Goal: Transaction & Acquisition: Purchase product/service

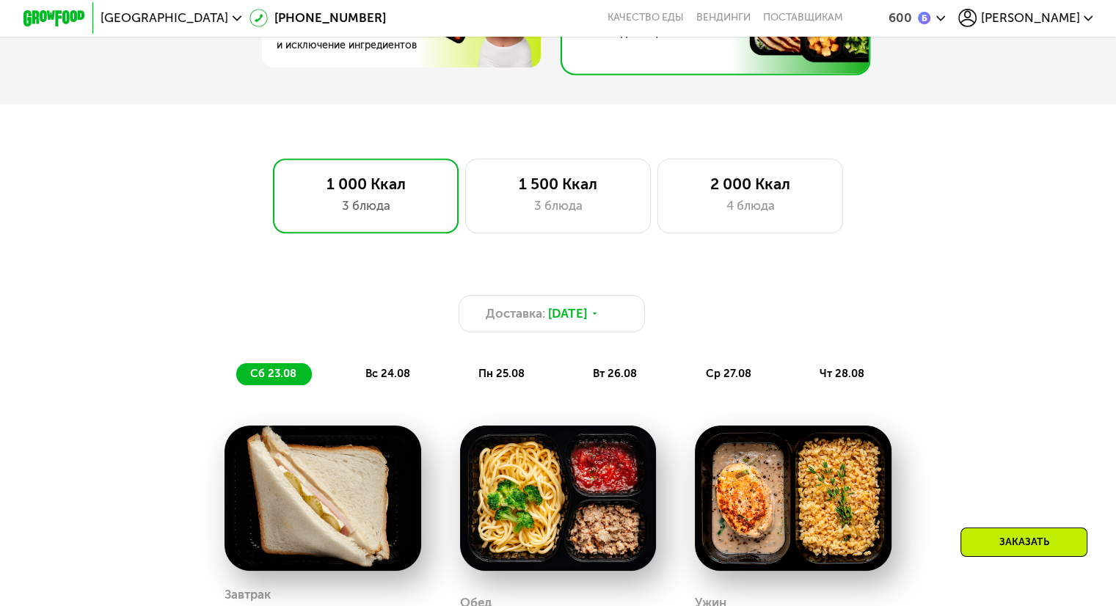
scroll to position [954, 0]
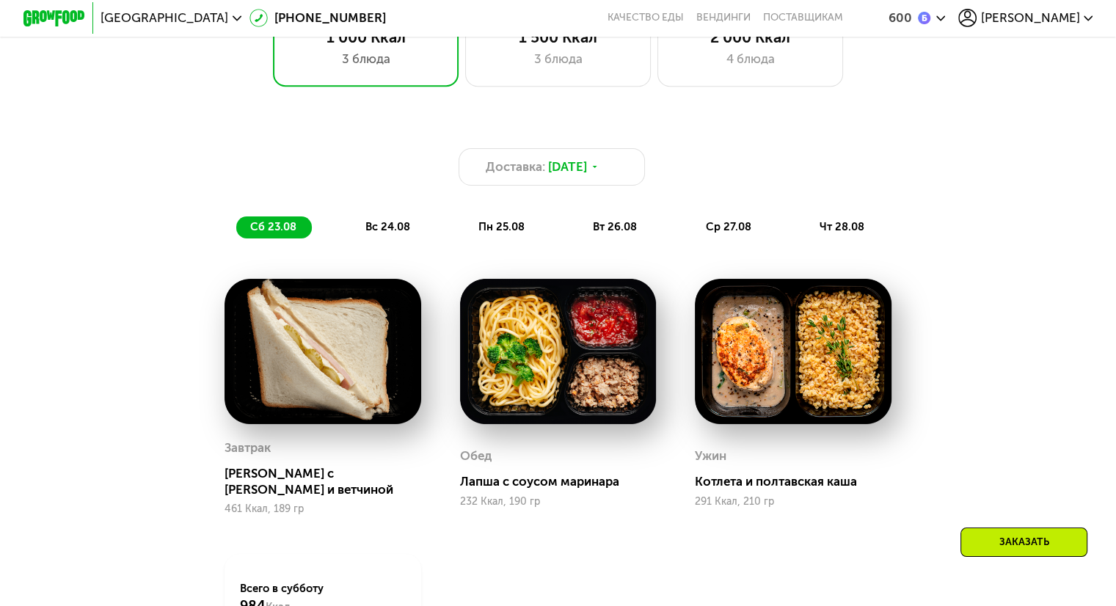
click at [401, 230] on span "вс 24.08" at bounding box center [387, 226] width 45 height 13
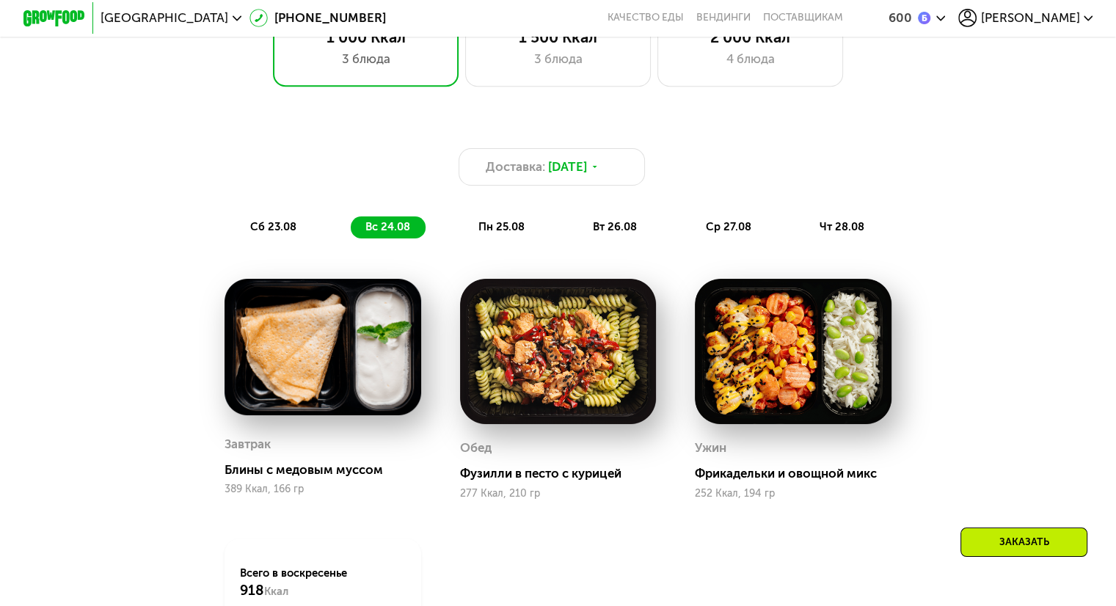
click at [486, 233] on span "пн 25.08" at bounding box center [501, 226] width 46 height 13
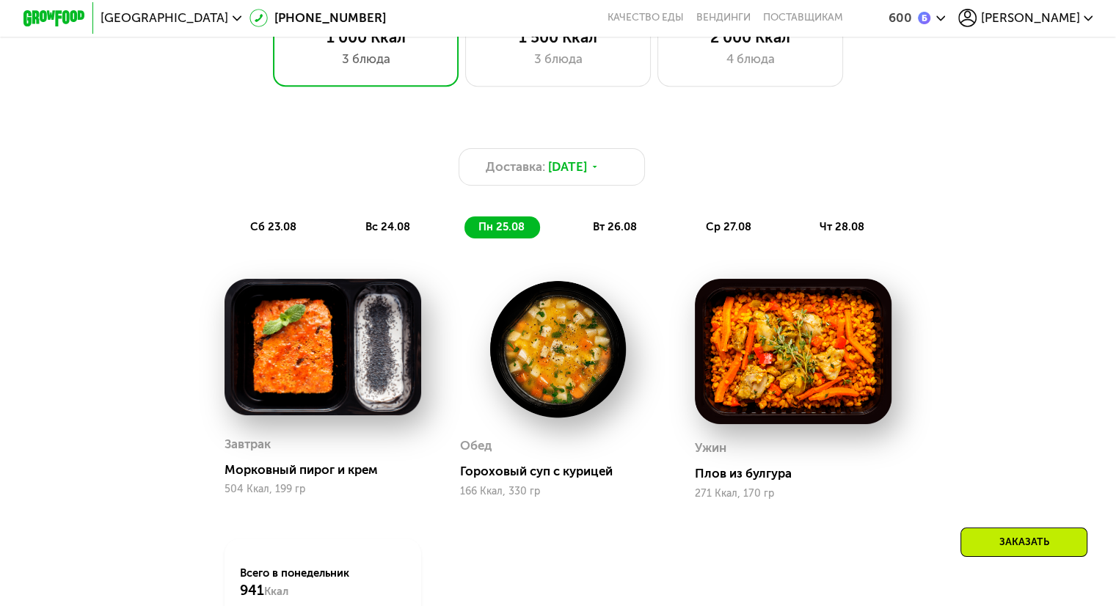
click at [691, 224] on div "вт 26.08" at bounding box center [728, 227] width 75 height 22
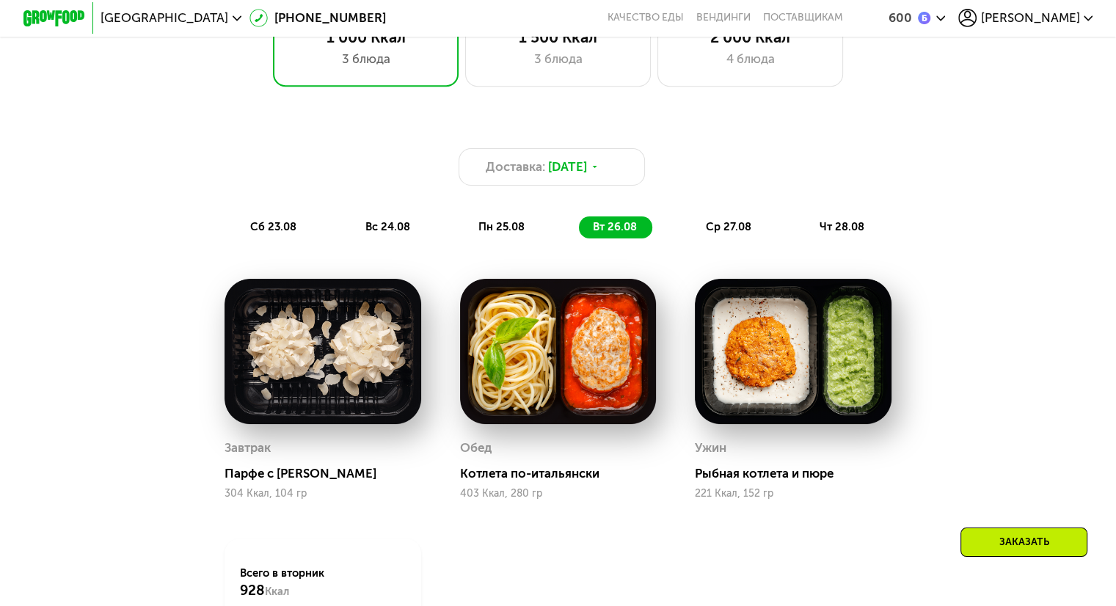
click at [713, 233] on span "ср 27.08" at bounding box center [727, 226] width 45 height 13
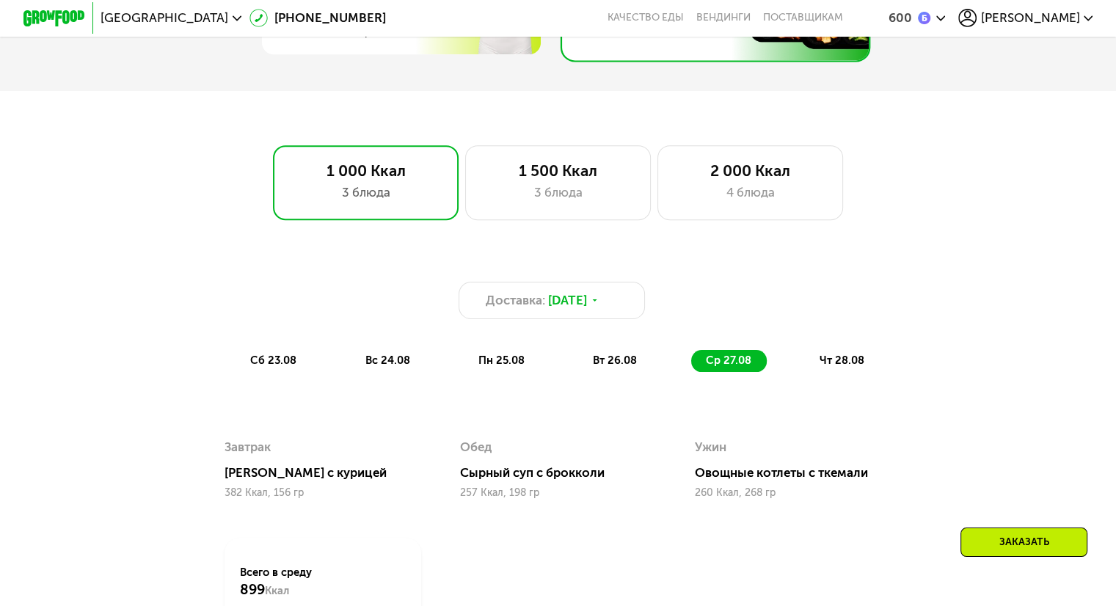
scroll to position [734, 0]
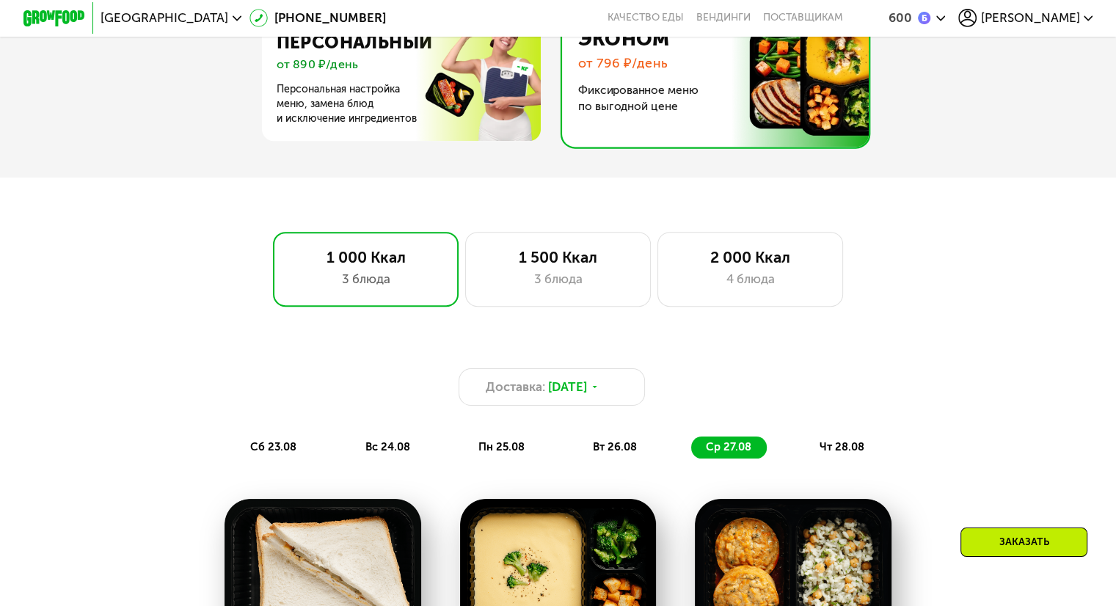
click at [1043, 17] on span "[PERSON_NAME]" at bounding box center [1029, 18] width 99 height 12
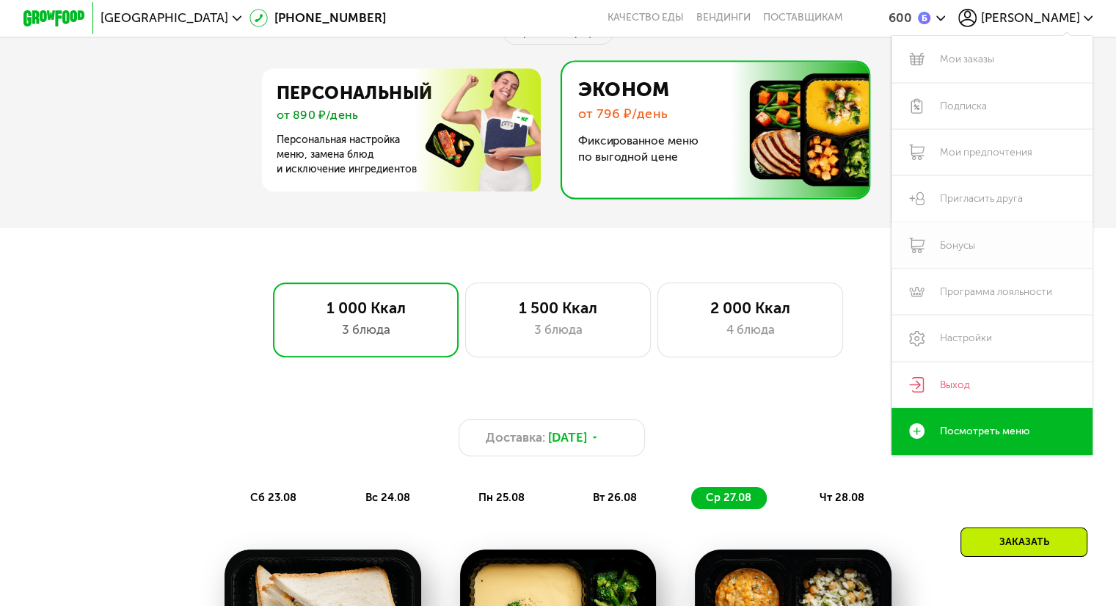
scroll to position [660, 0]
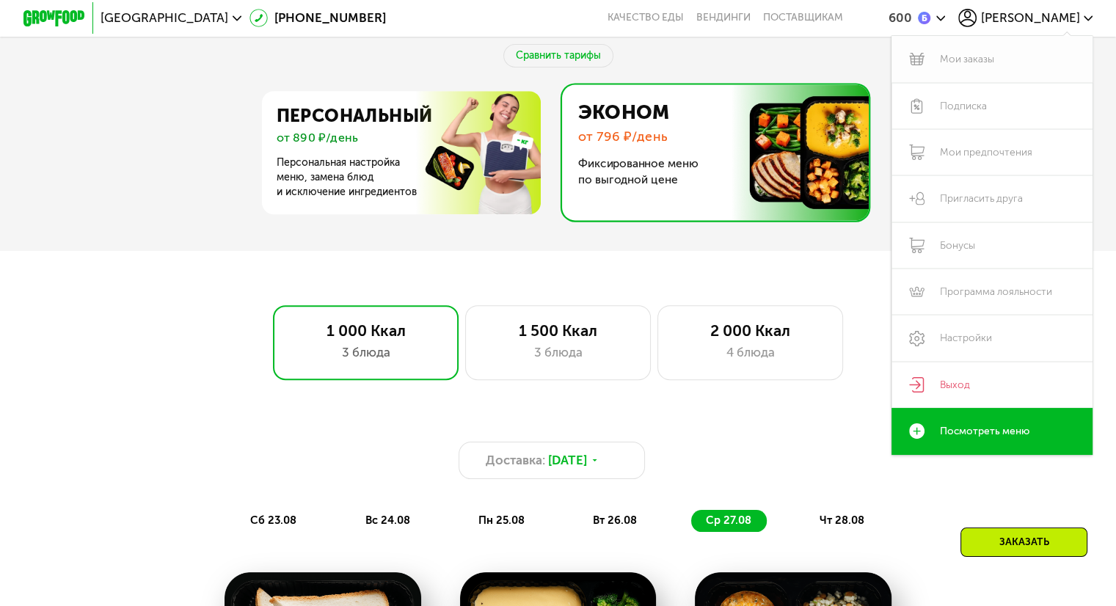
click at [939, 61] on link "Мои заказы" at bounding box center [992, 59] width 202 height 46
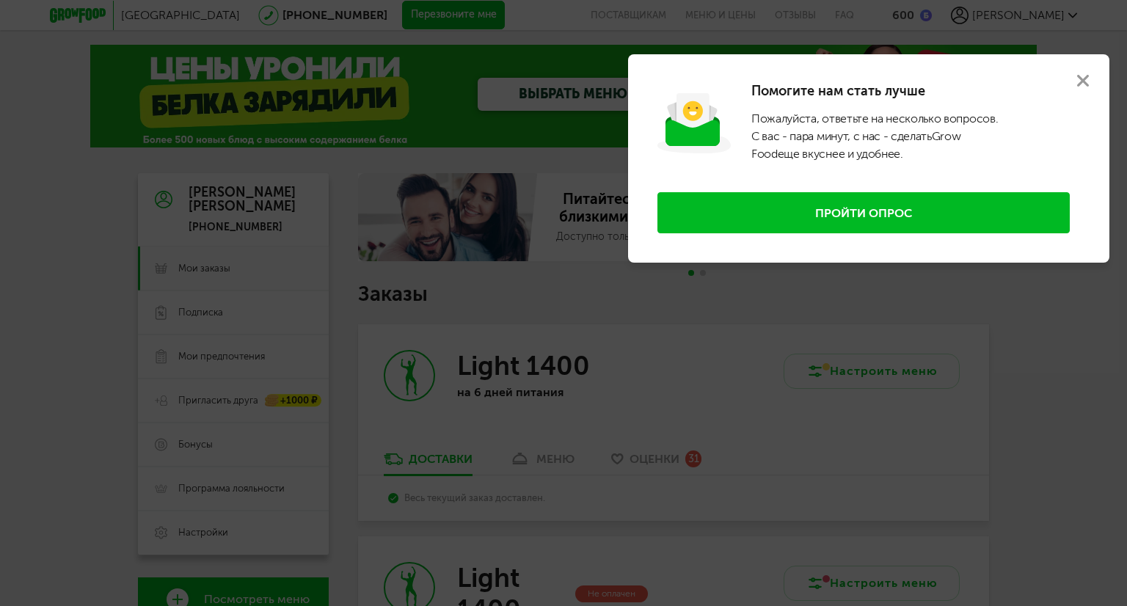
click at [1077, 80] on icon at bounding box center [1083, 81] width 12 height 12
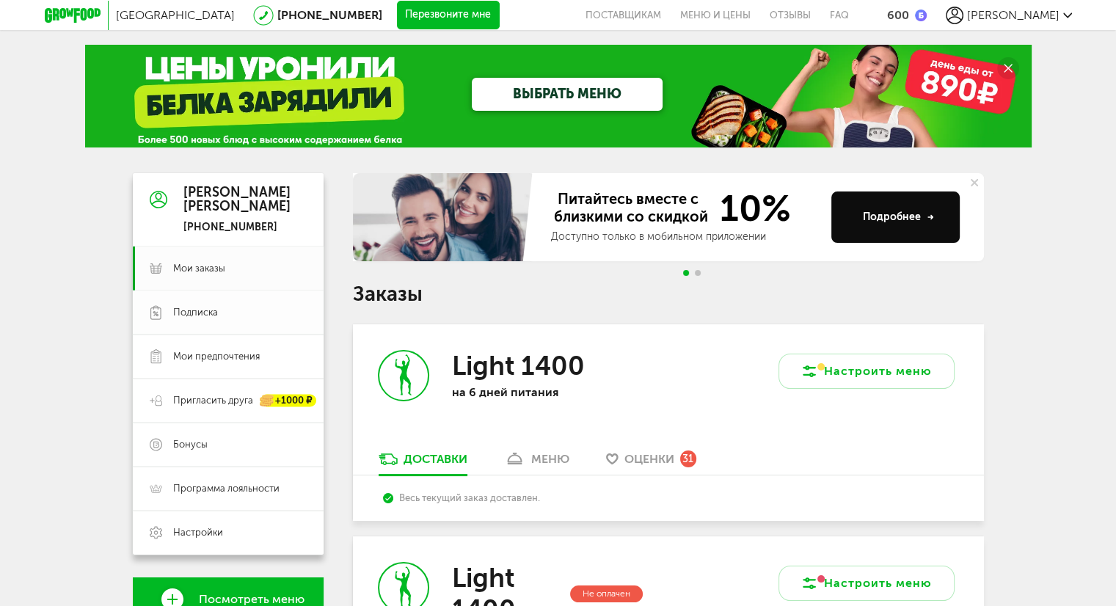
click at [208, 319] on link "Подписка" at bounding box center [228, 313] width 191 height 44
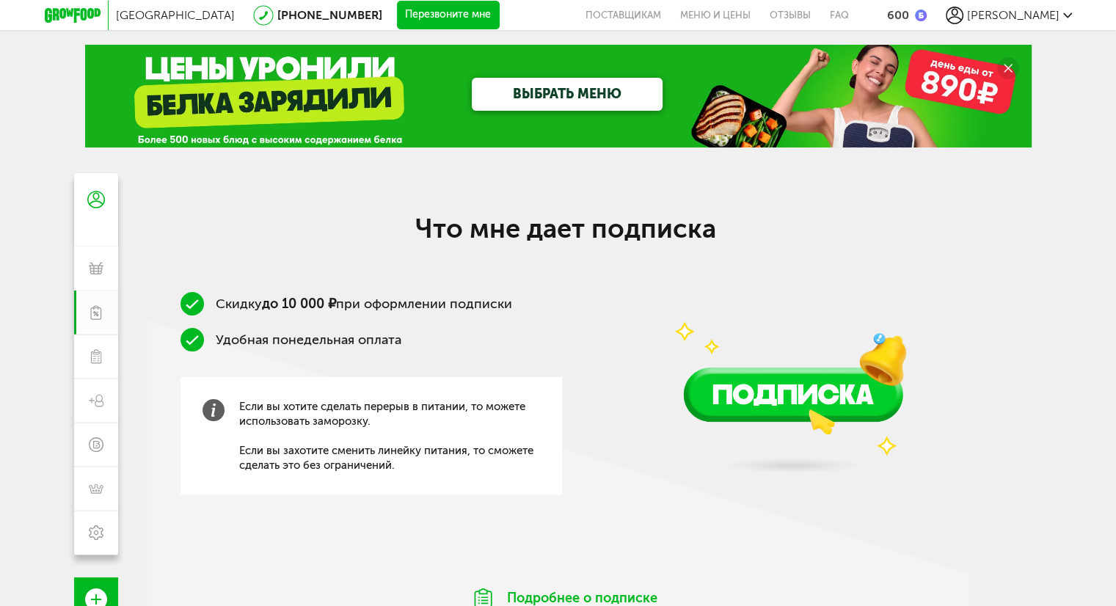
click at [487, 346] on li "Удобная понедельная оплата" at bounding box center [370, 339] width 381 height 23
click at [615, 98] on link "ВЫБРАТЬ МЕНЮ" at bounding box center [567, 94] width 191 height 33
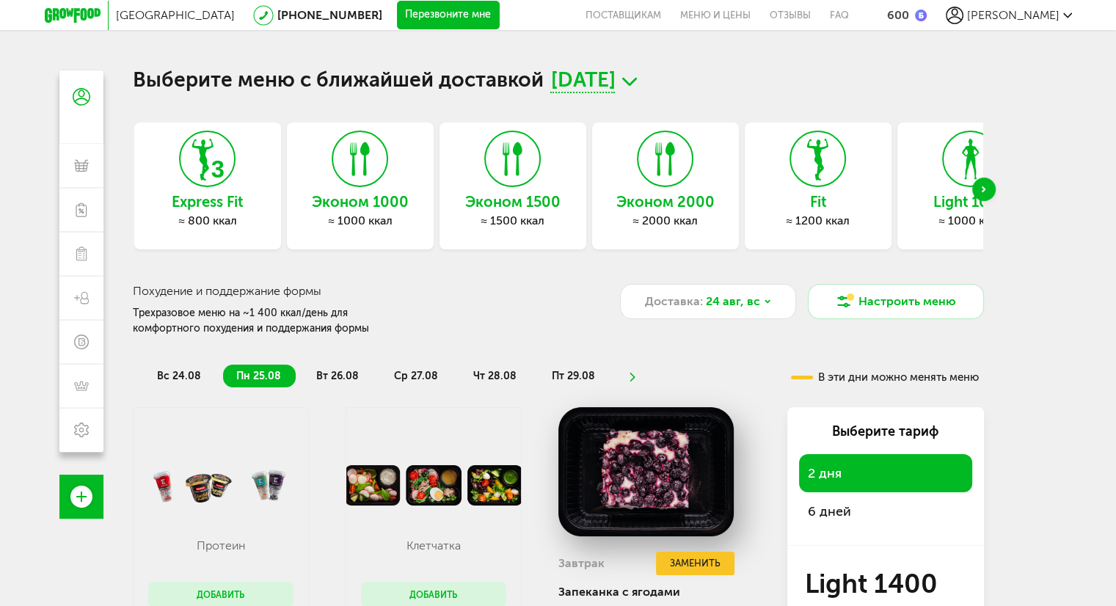
scroll to position [73, 0]
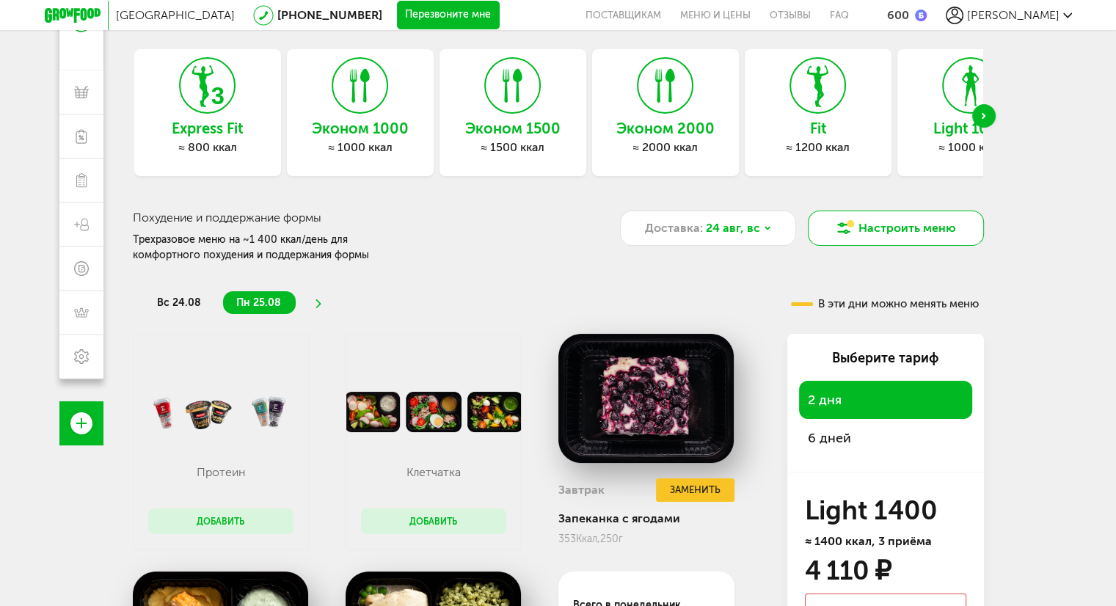
click at [918, 230] on button "Настроить меню" at bounding box center [896, 228] width 176 height 35
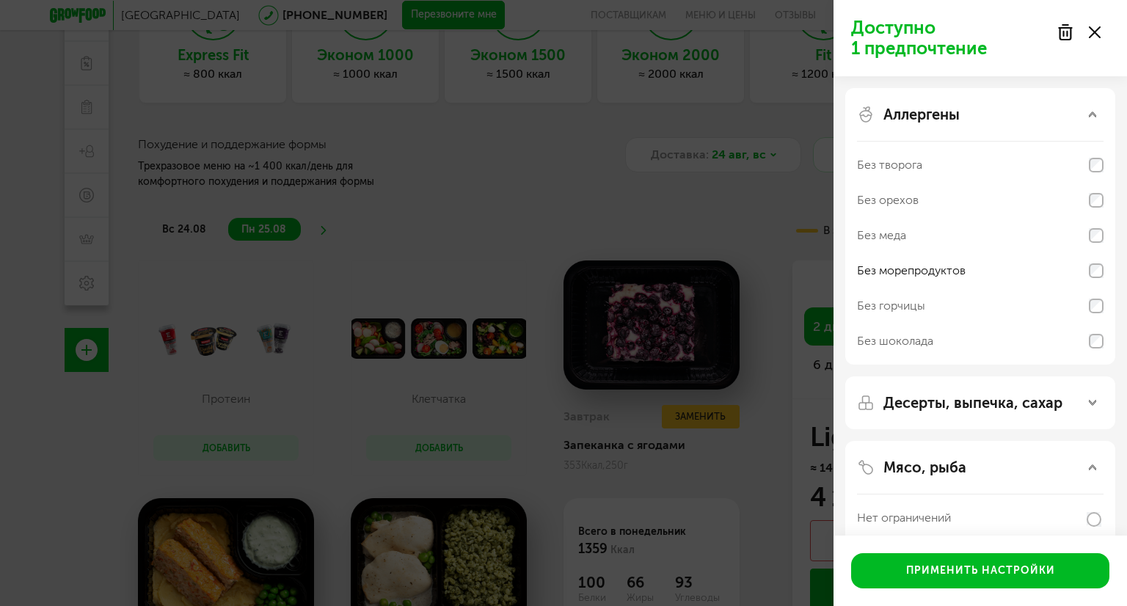
click at [543, 282] on div "Доступно 1 предпочтение Аллергены Без творога Без орехов Без меда Без морепроду…" at bounding box center [563, 303] width 1127 height 606
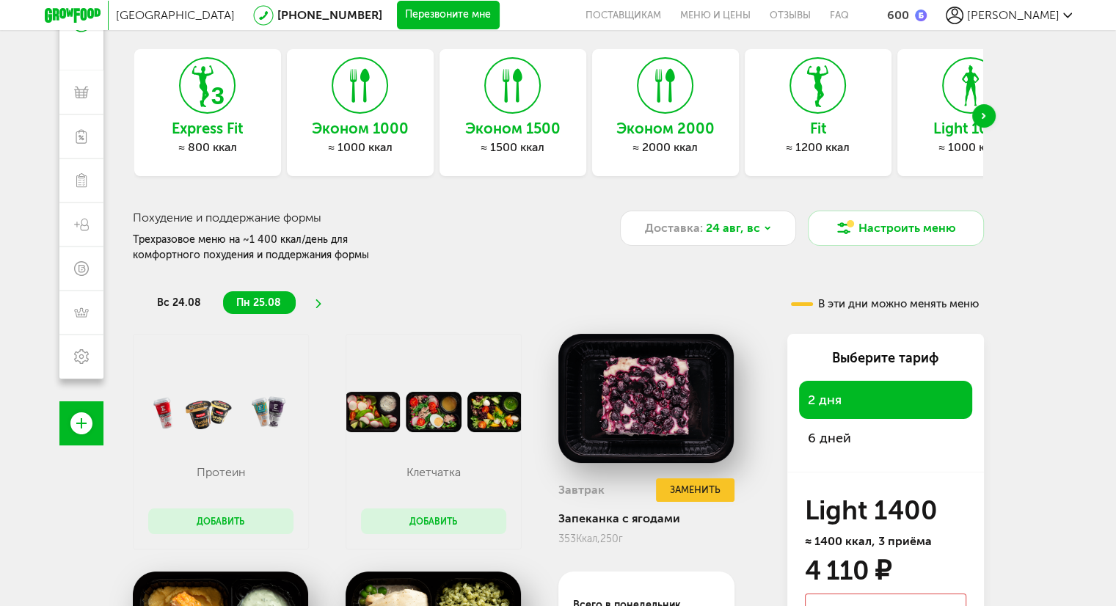
click at [465, 112] on div "Эконом 1500 ≈ 1500 ккал" at bounding box center [512, 112] width 147 height 127
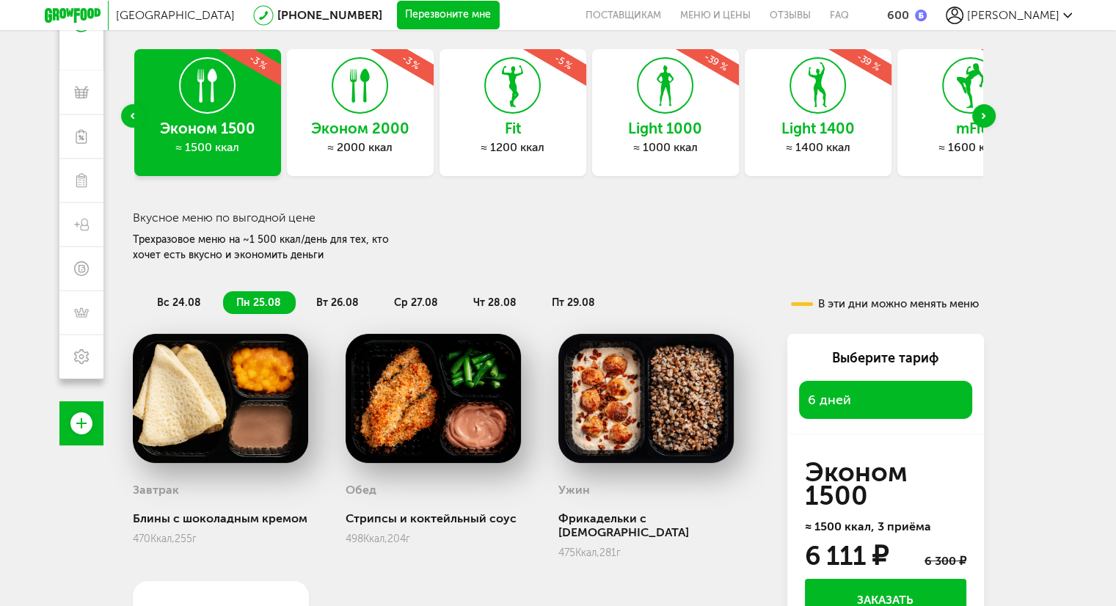
click at [126, 116] on div "Previous slide" at bounding box center [132, 115] width 23 height 23
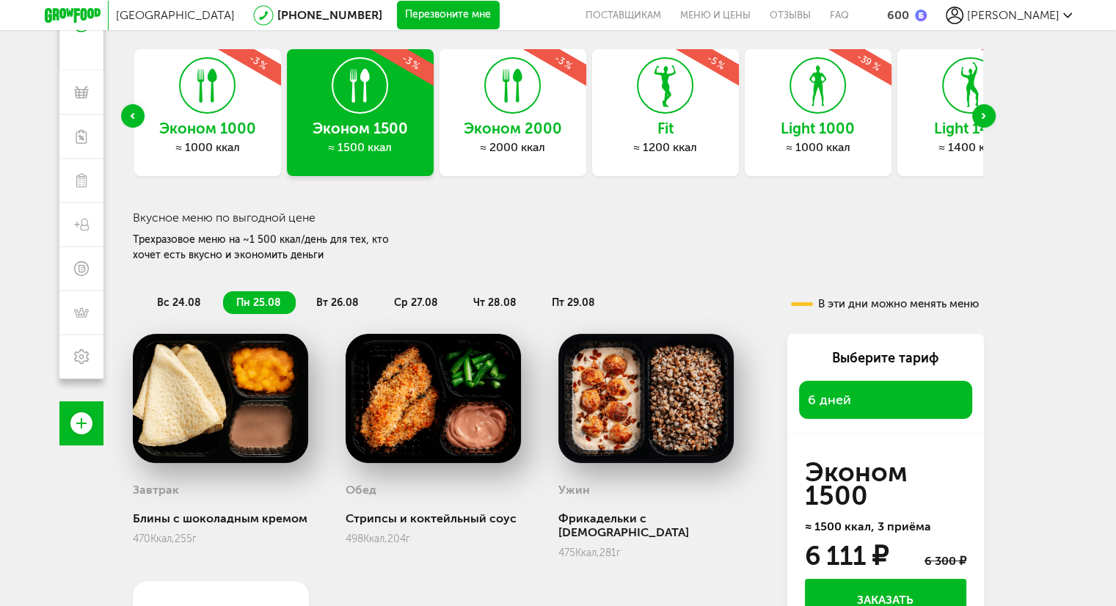
click at [189, 123] on h3 "Эконом 1000" at bounding box center [207, 128] width 147 height 16
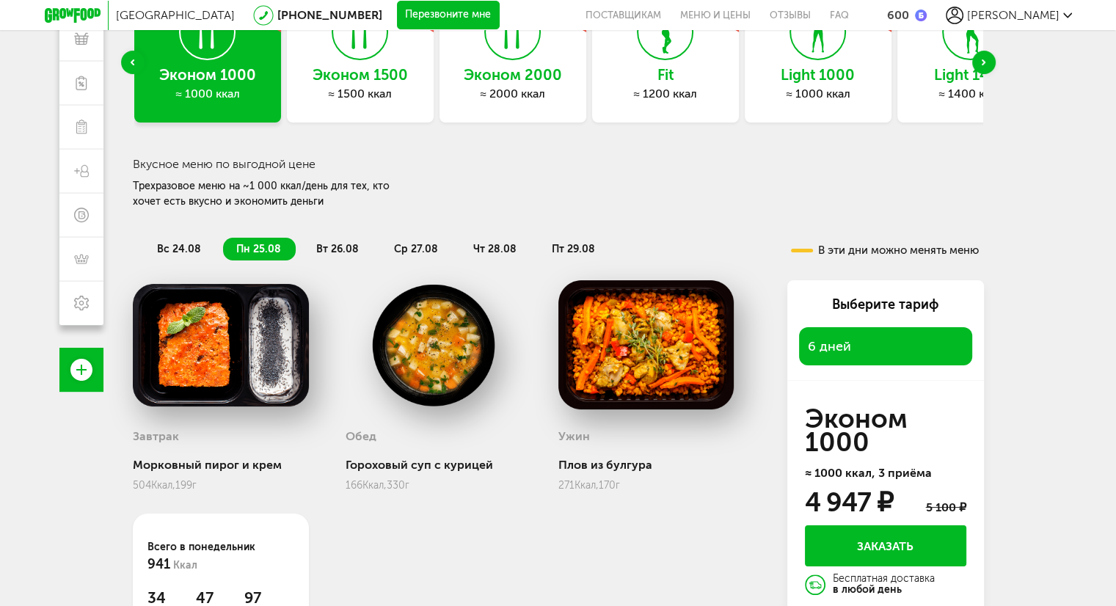
scroll to position [211, 0]
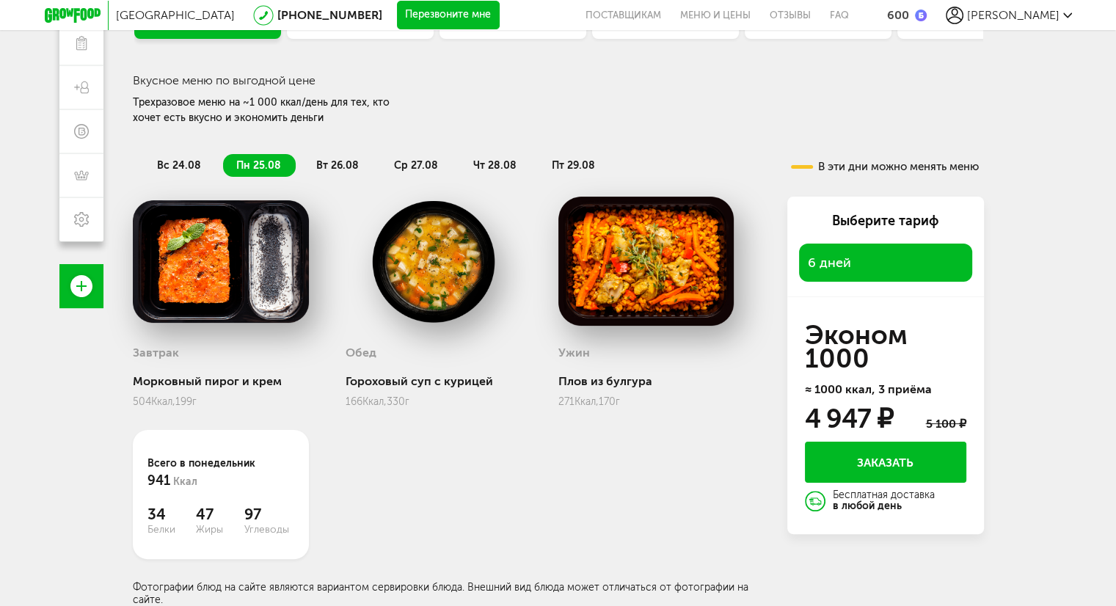
click at [321, 164] on span "вт 26.08" at bounding box center [337, 165] width 43 height 12
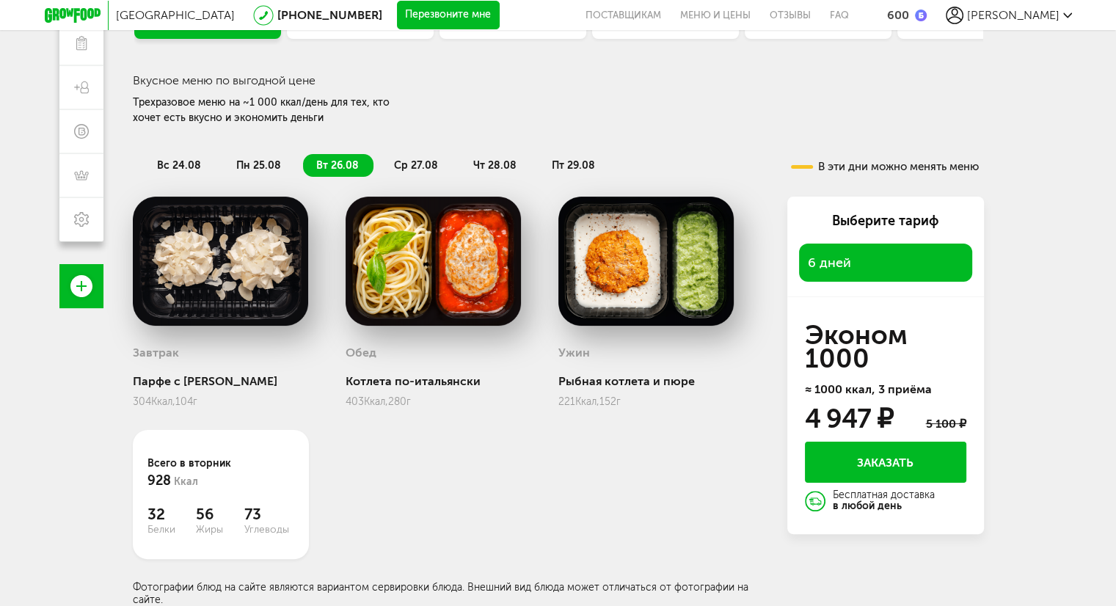
click at [393, 157] on li "ср 27.08" at bounding box center [417, 165] width 72 height 23
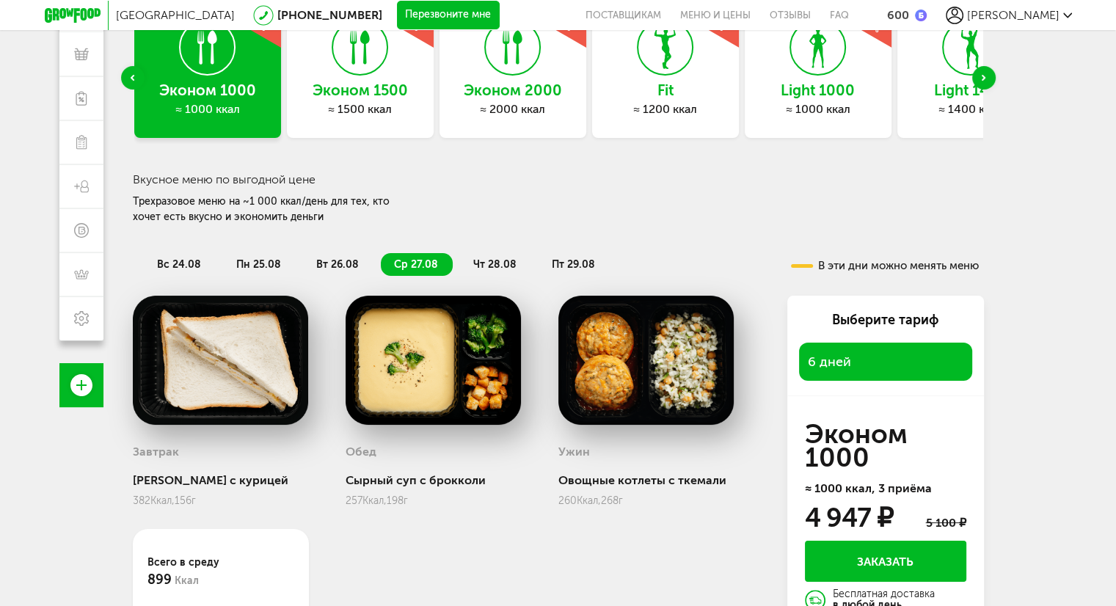
scroll to position [0, 0]
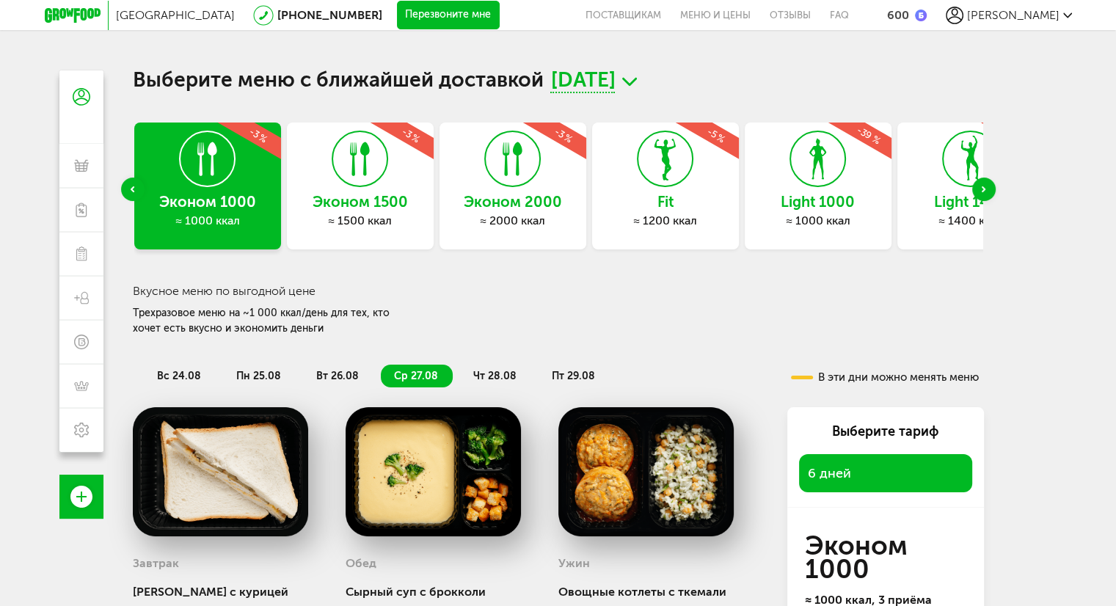
click at [131, 185] on div "Previous slide" at bounding box center [132, 189] width 23 height 23
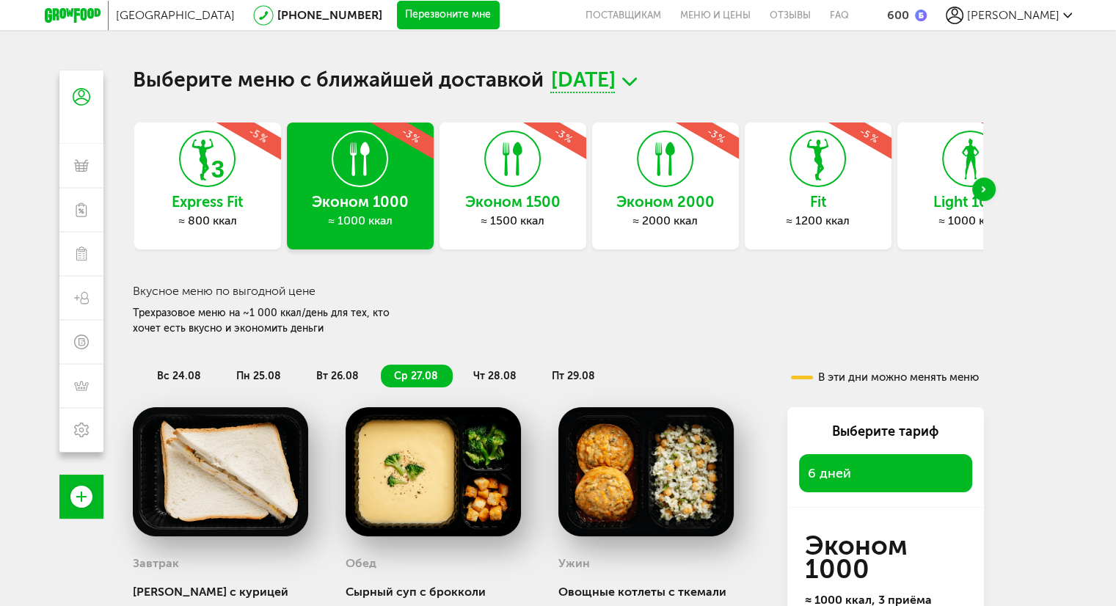
click at [192, 213] on div "≈ 800 ккал" at bounding box center [207, 220] width 147 height 15
click at [767, 318] on div "Вкусное меню по выгодной цене Трехразовое меню на ~1 000 ккал/день для тех, кто…" at bounding box center [558, 310] width 851 height 53
click at [976, 186] on div "Next slide" at bounding box center [983, 189] width 23 height 23
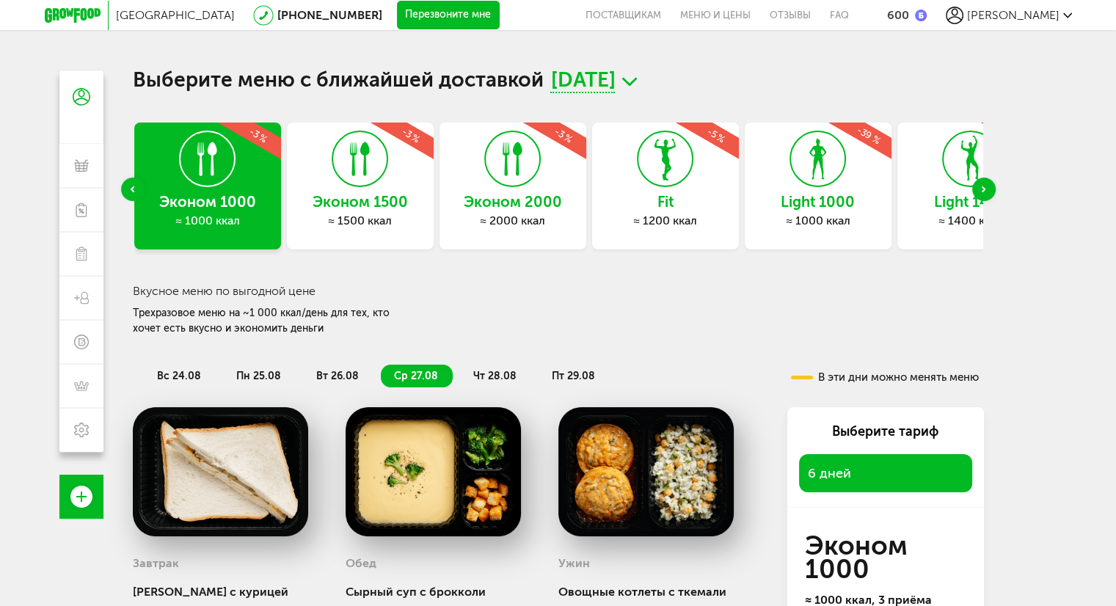
click at [856, 191] on div "Light 1000 ≈ 1000 ккал -39 %" at bounding box center [818, 186] width 147 height 127
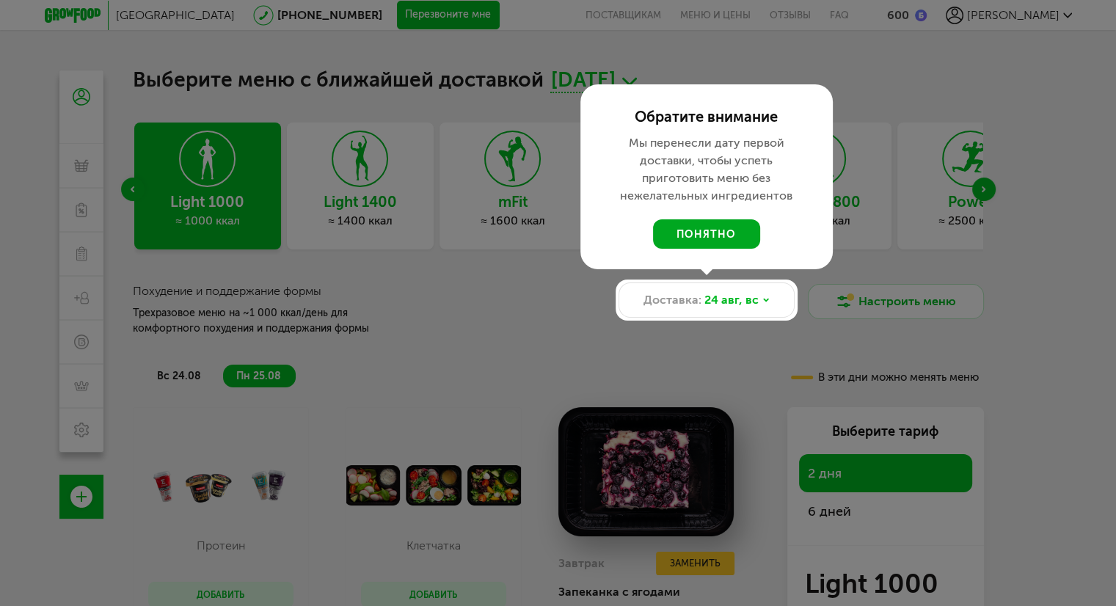
click at [704, 232] on button "понятно" at bounding box center [706, 233] width 107 height 29
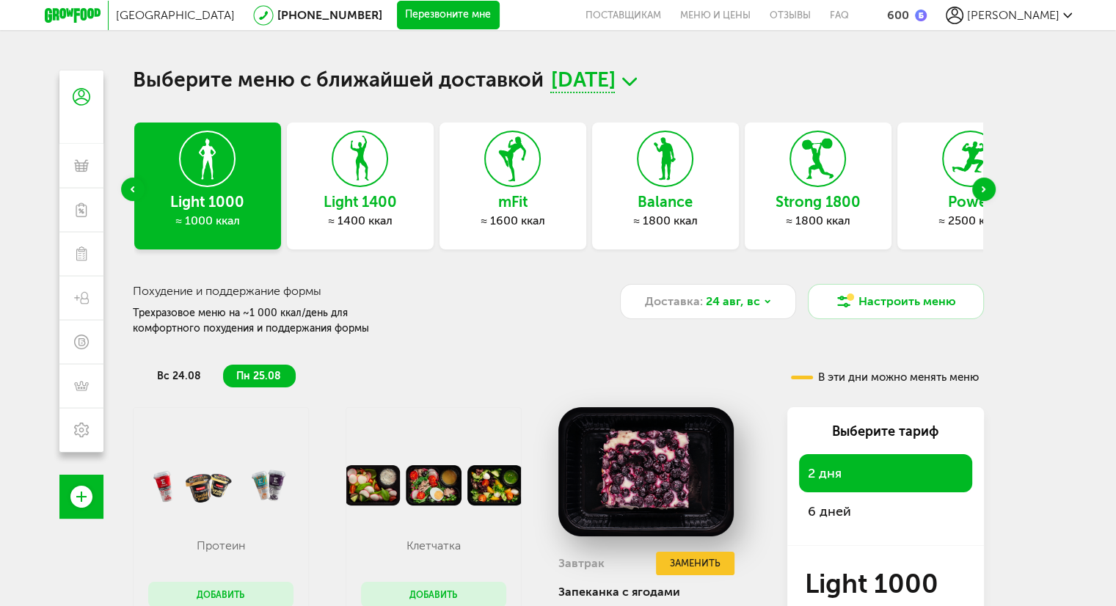
scroll to position [73, 0]
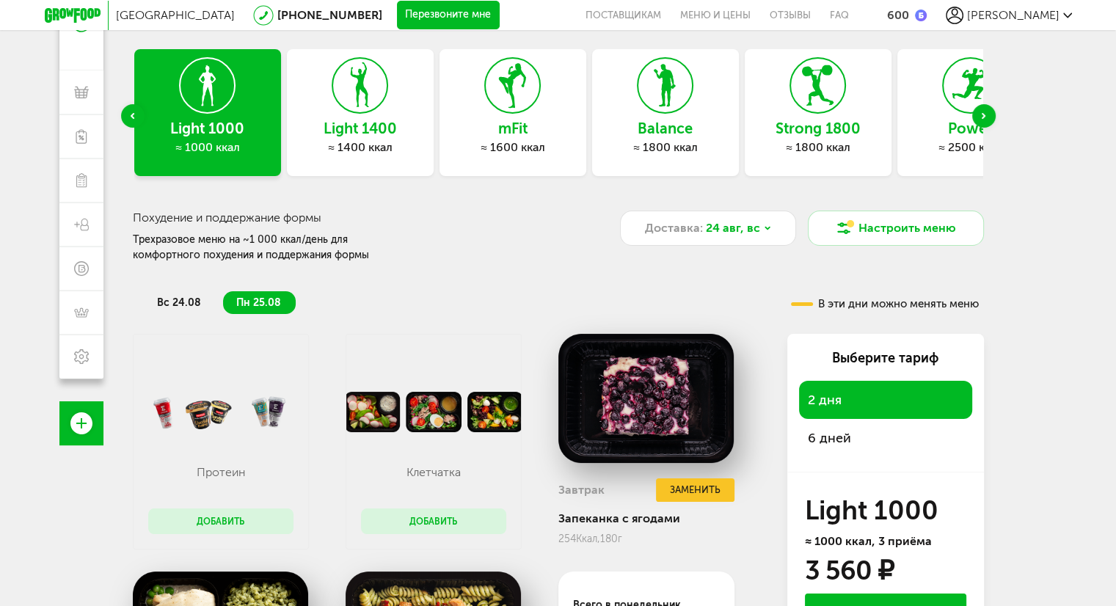
click at [873, 437] on div "6 дней" at bounding box center [885, 438] width 173 height 38
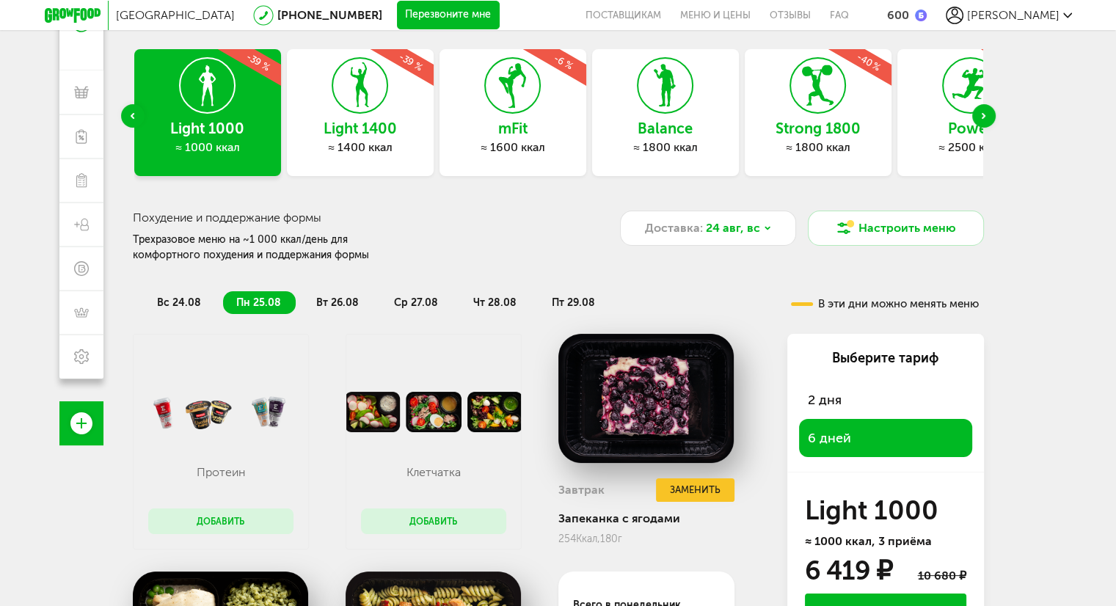
scroll to position [220, 0]
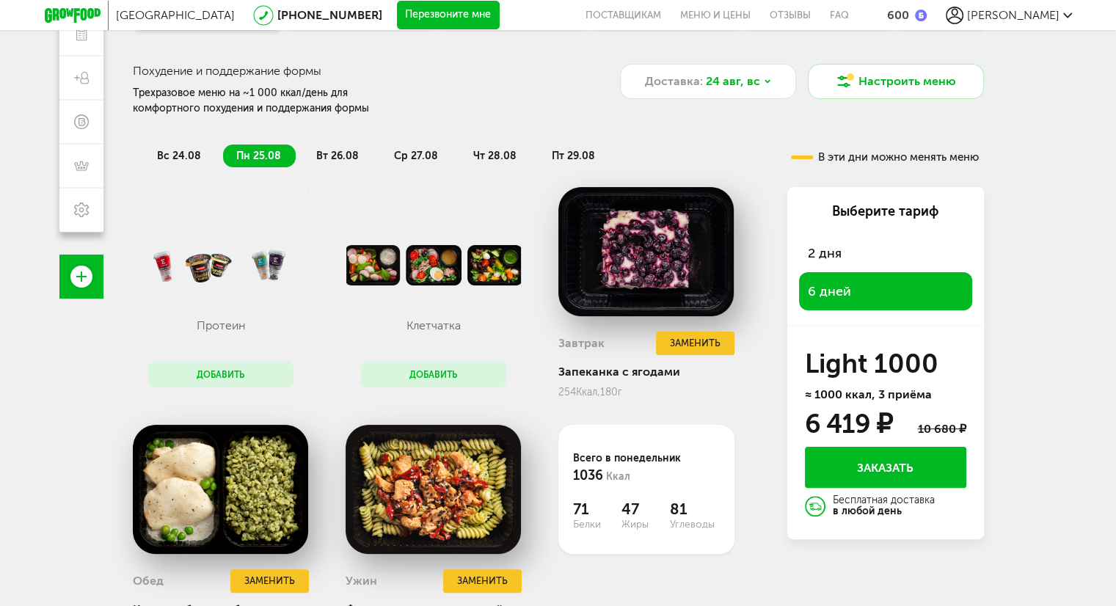
click at [337, 159] on span "вт 26.08" at bounding box center [337, 156] width 43 height 12
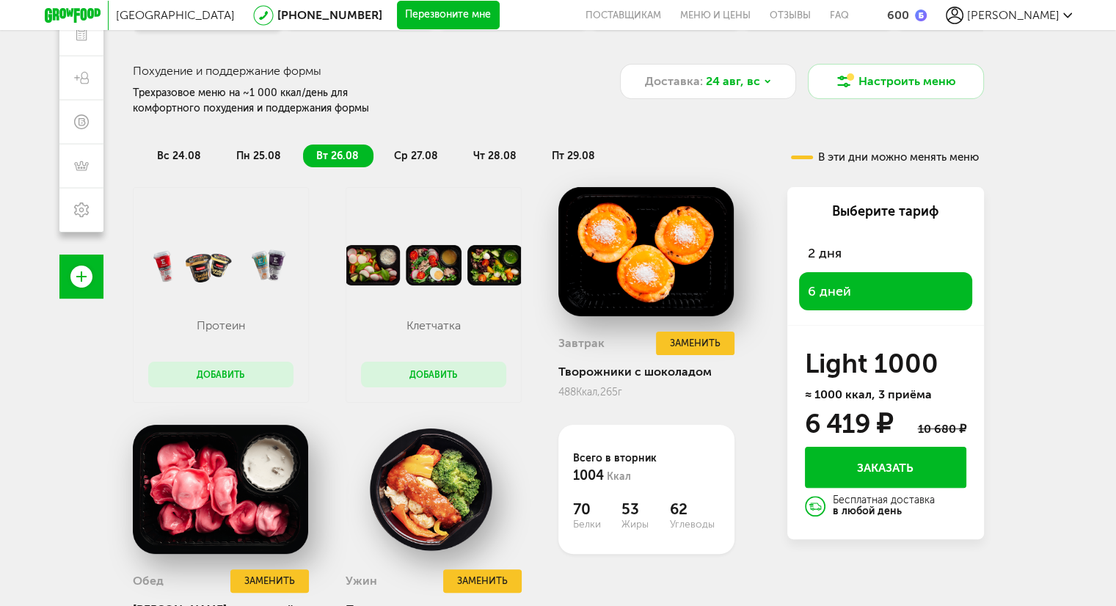
click at [401, 156] on span "ср 27.08" at bounding box center [416, 156] width 44 height 12
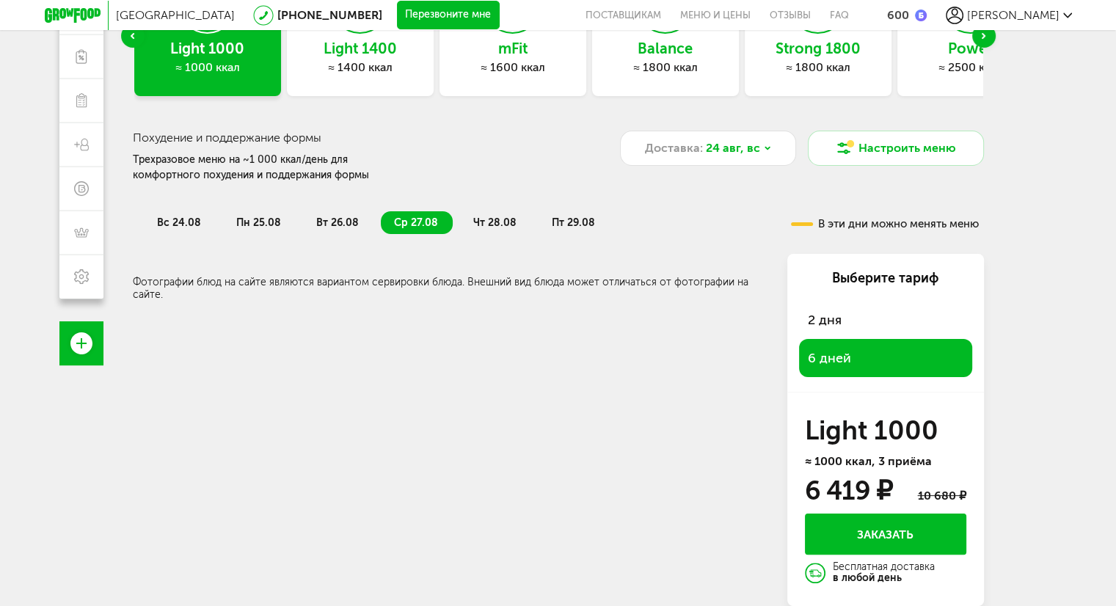
scroll to position [153, 0]
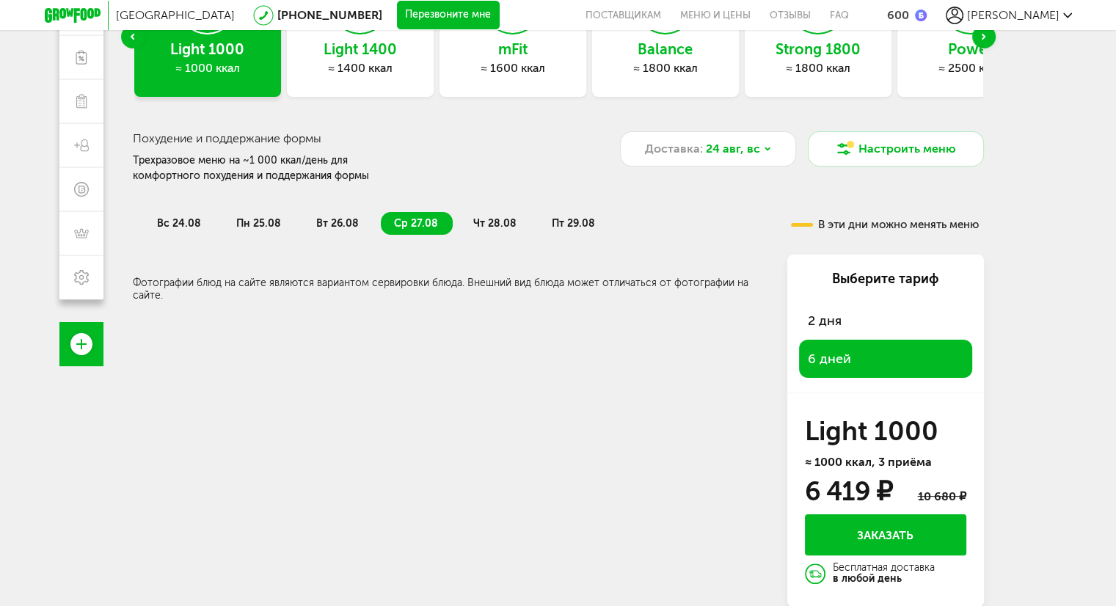
click at [480, 228] on span "чт 28.08" at bounding box center [494, 223] width 43 height 12
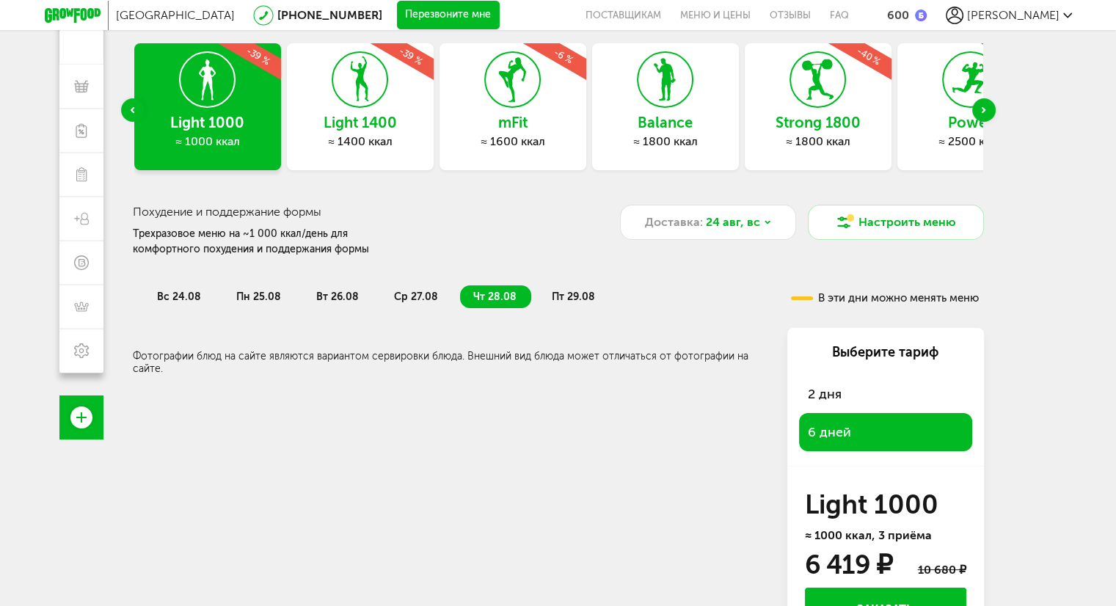
scroll to position [79, 0]
click at [337, 139] on div "≈ 1400 ккал" at bounding box center [360, 141] width 147 height 15
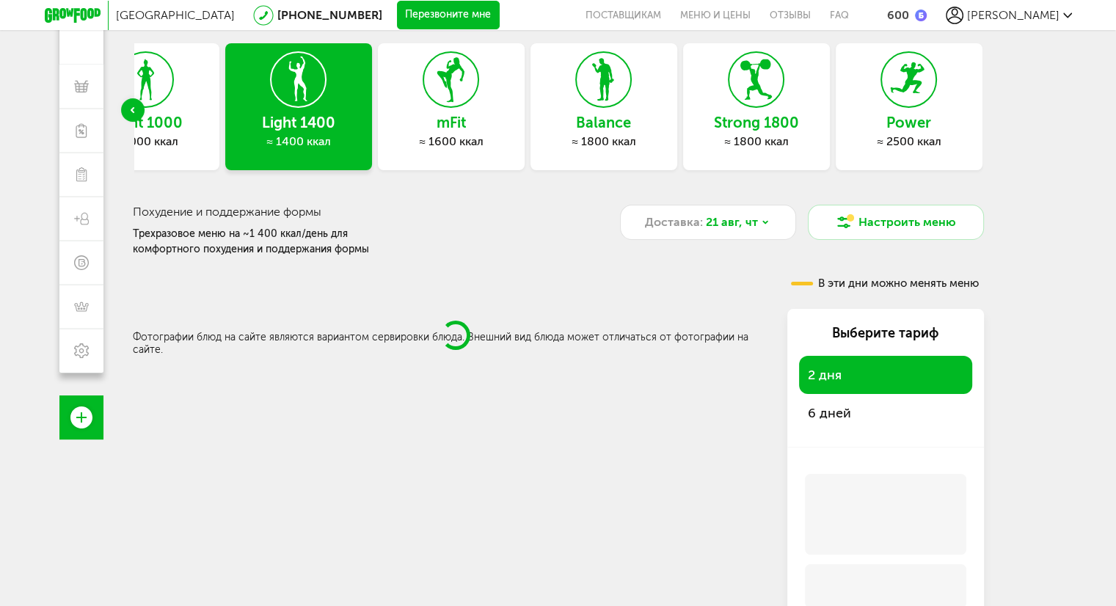
click at [843, 414] on div "6 дней" at bounding box center [885, 413] width 173 height 38
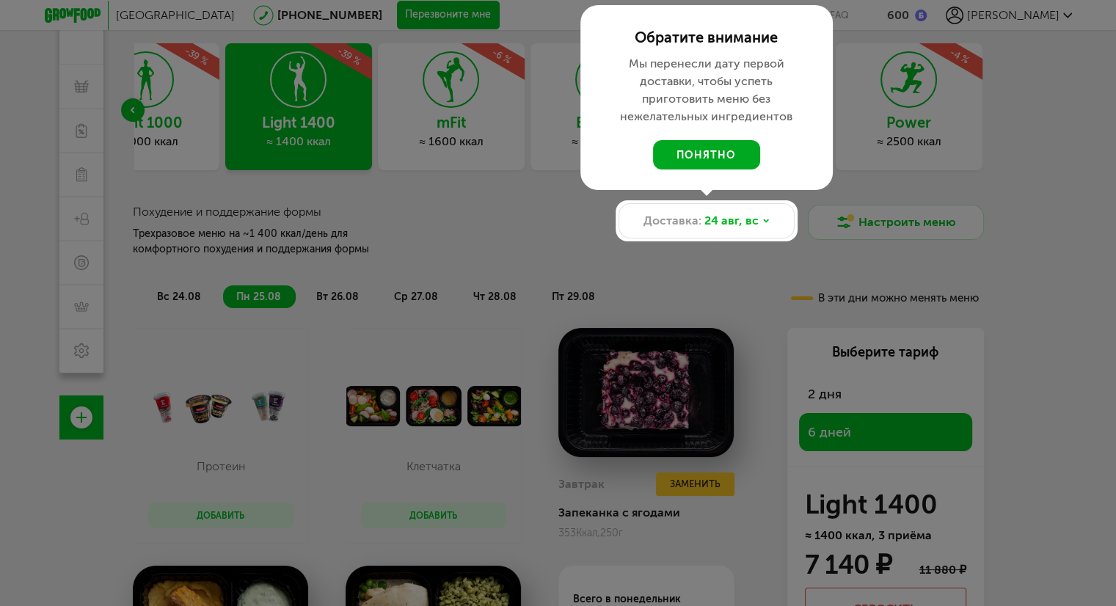
click at [699, 148] on button "понятно" at bounding box center [706, 154] width 107 height 29
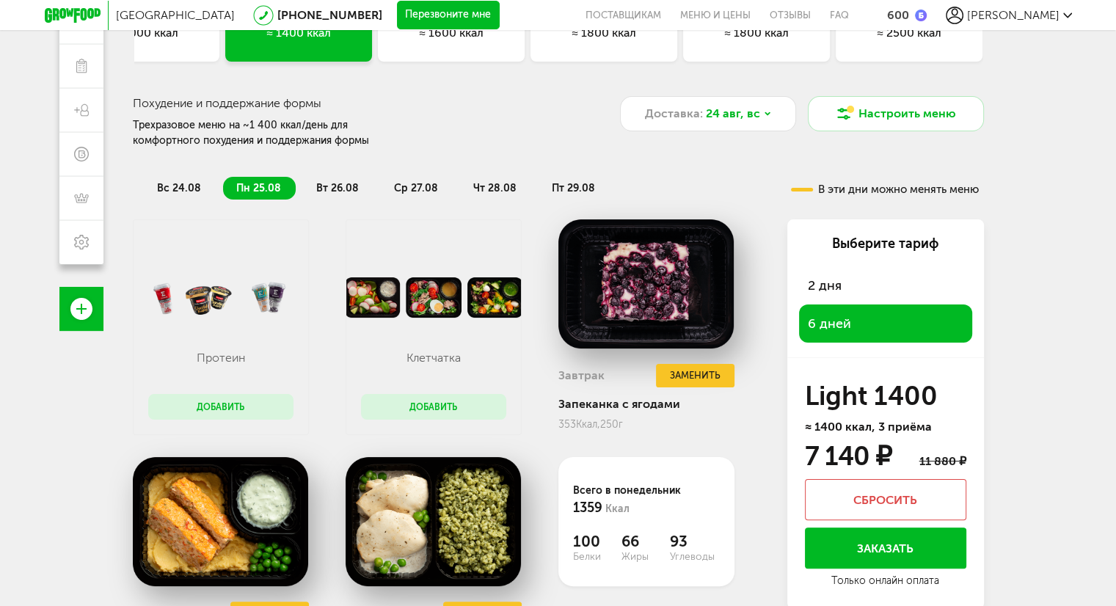
scroll to position [226, 0]
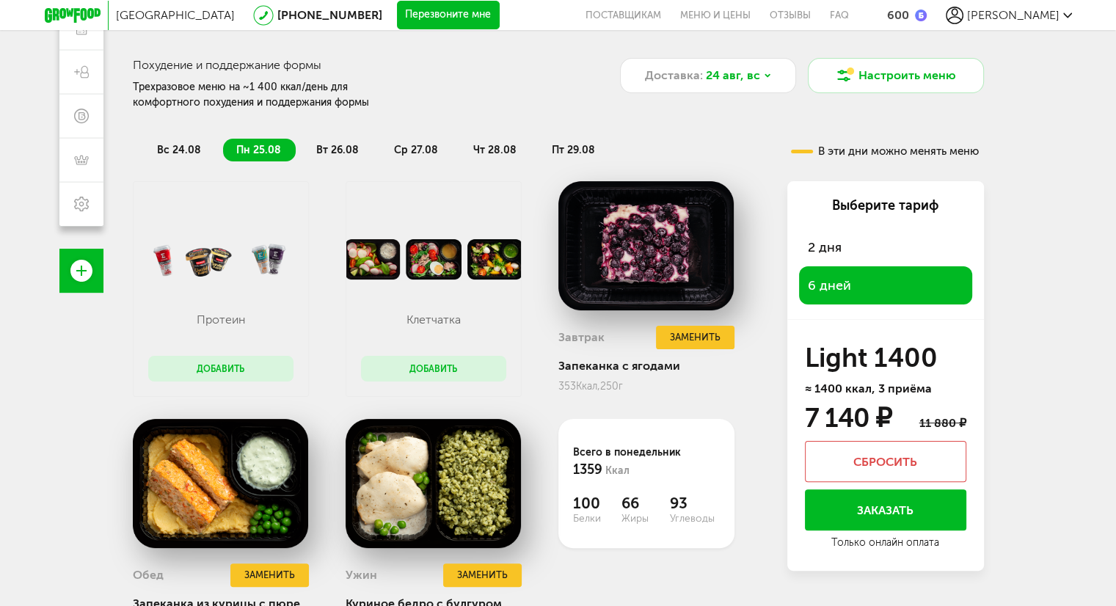
click at [175, 150] on span "вс 24.08" at bounding box center [179, 150] width 44 height 12
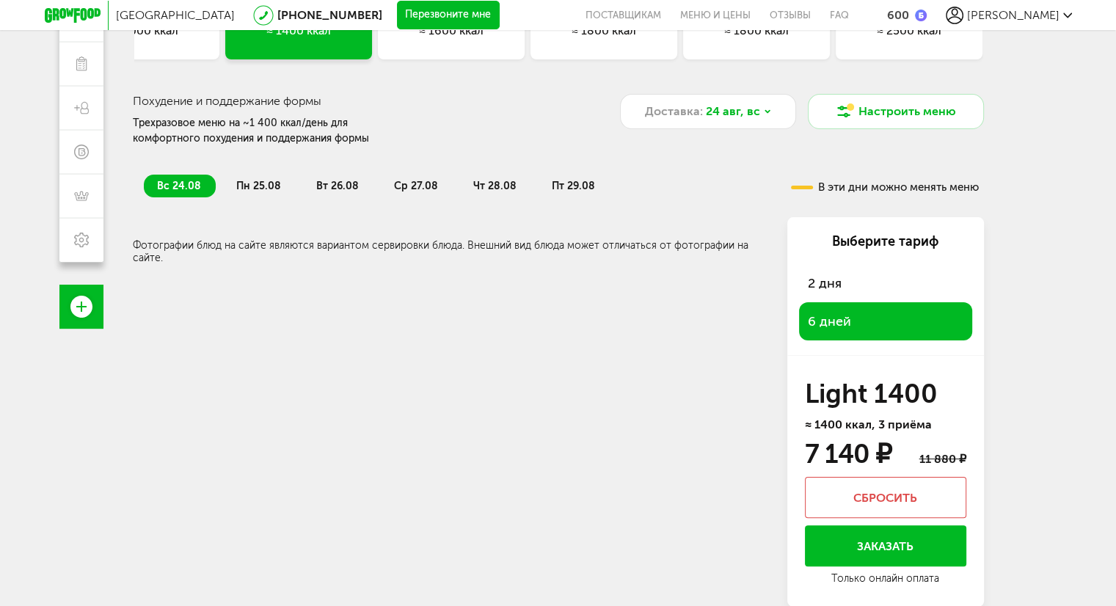
scroll to position [43, 0]
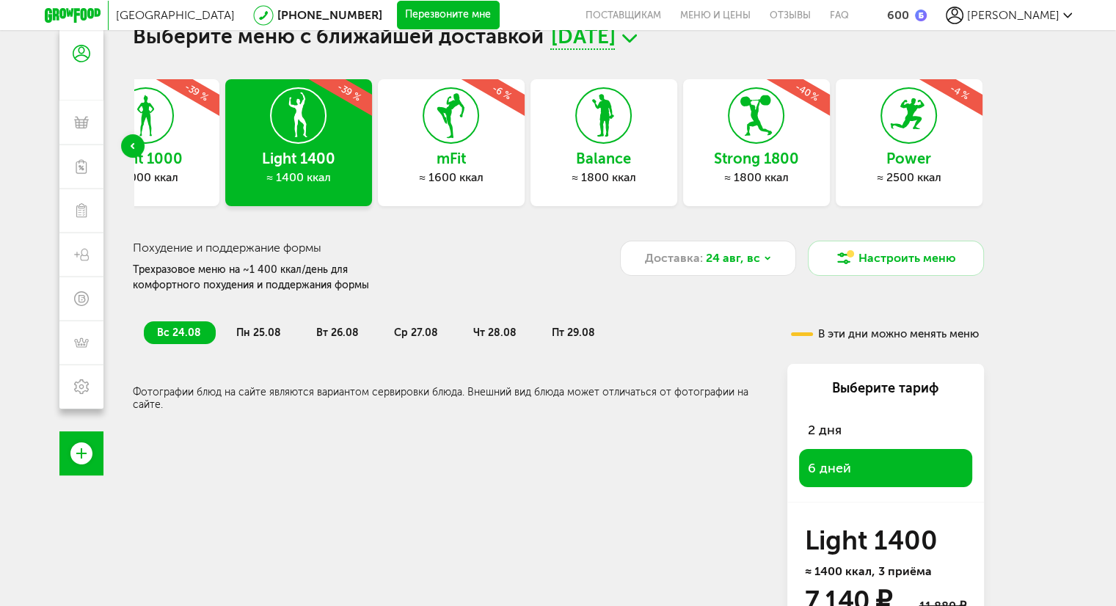
click at [250, 332] on span "пн 25.08" at bounding box center [258, 332] width 45 height 12
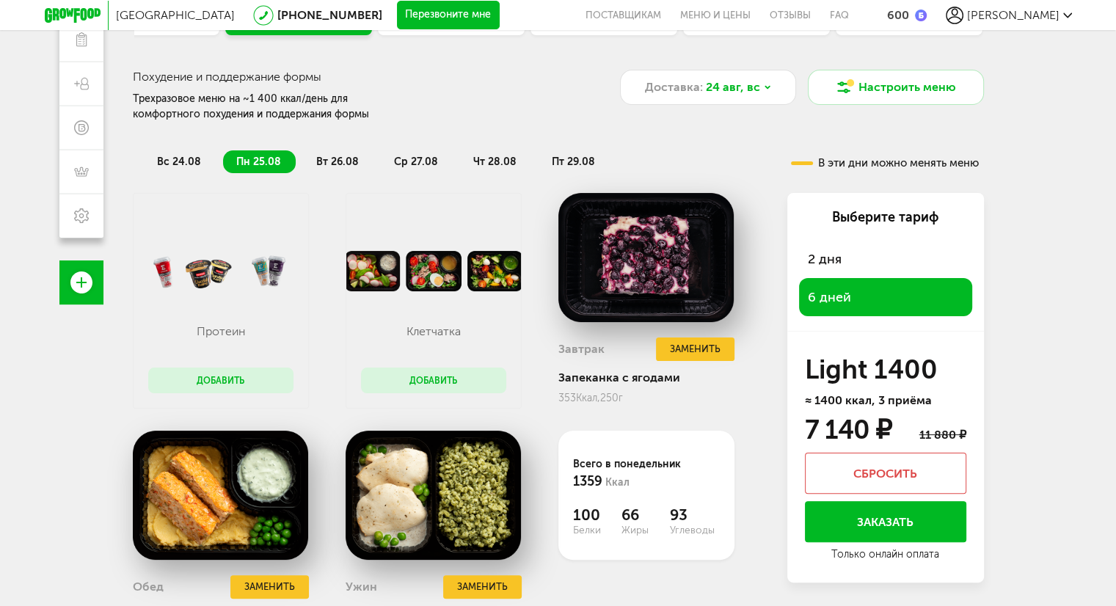
scroll to position [190, 0]
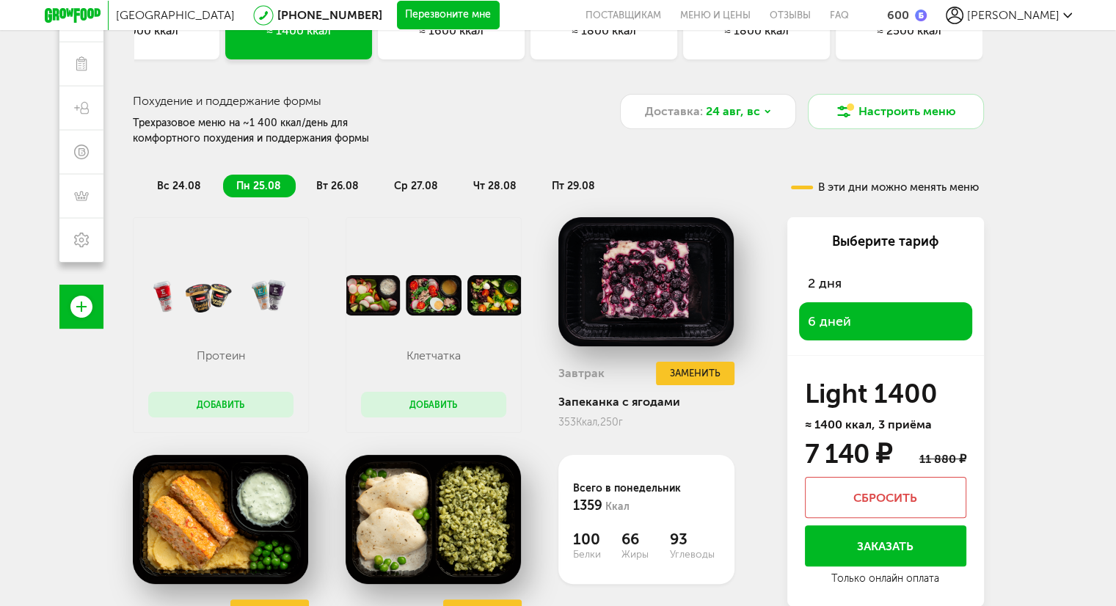
click at [328, 191] on span "вт 26.08" at bounding box center [337, 186] width 43 height 12
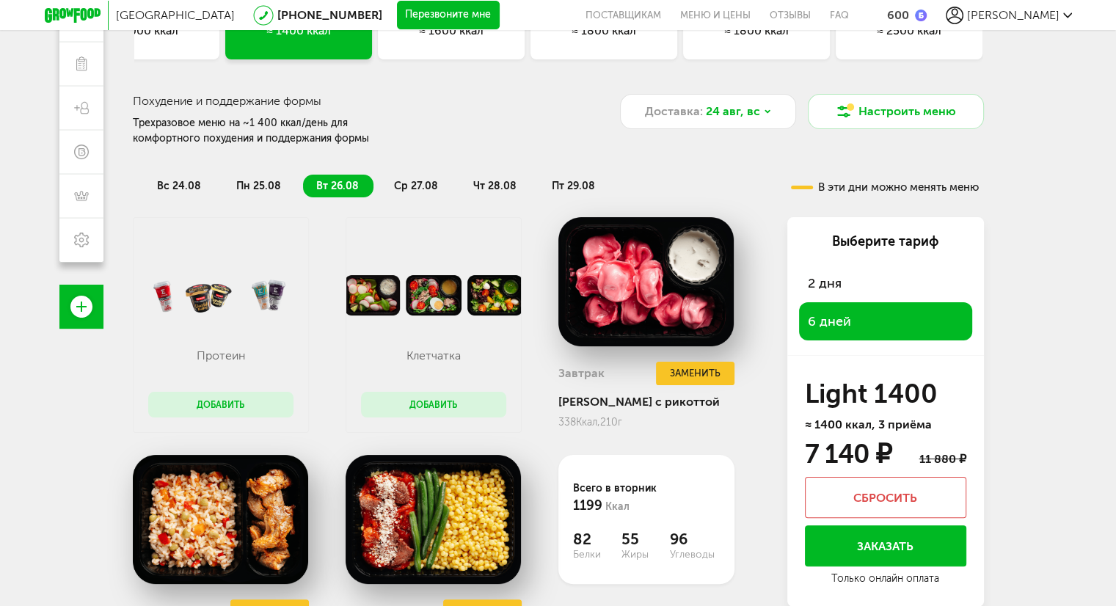
click at [408, 189] on span "ср 27.08" at bounding box center [416, 186] width 44 height 12
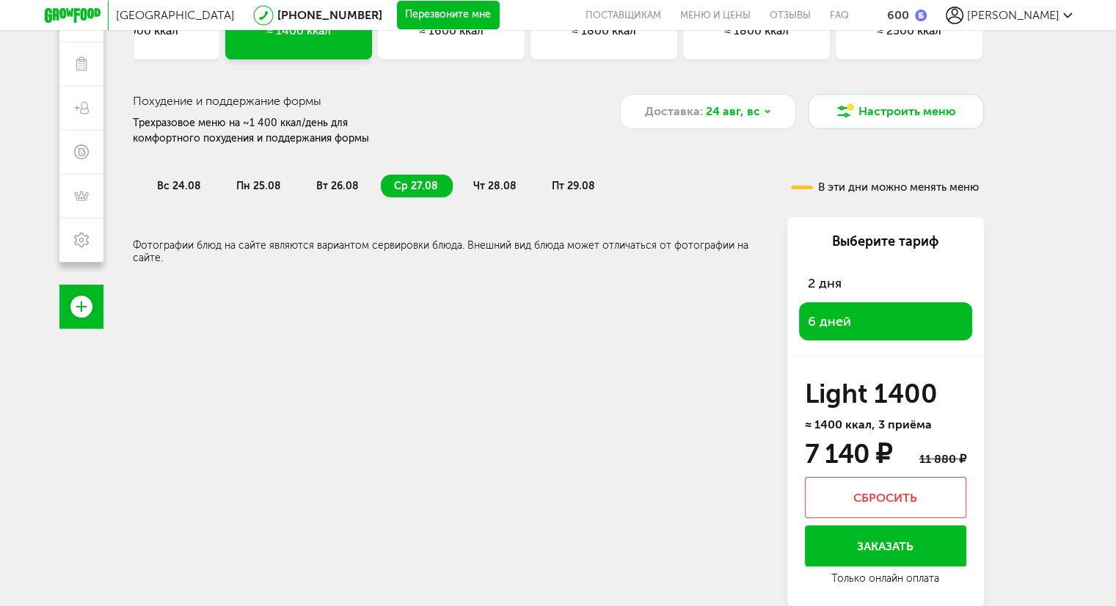
click at [506, 188] on span "чт 28.08" at bounding box center [494, 186] width 43 height 12
click at [584, 189] on span "пт 29.08" at bounding box center [573, 186] width 43 height 12
click at [200, 370] on div "Всего в пятницу 0 Ккал 0 Белки 0 Жиры 0 Углеводы Фотографии блюд на сайте являю…" at bounding box center [558, 412] width 851 height 390
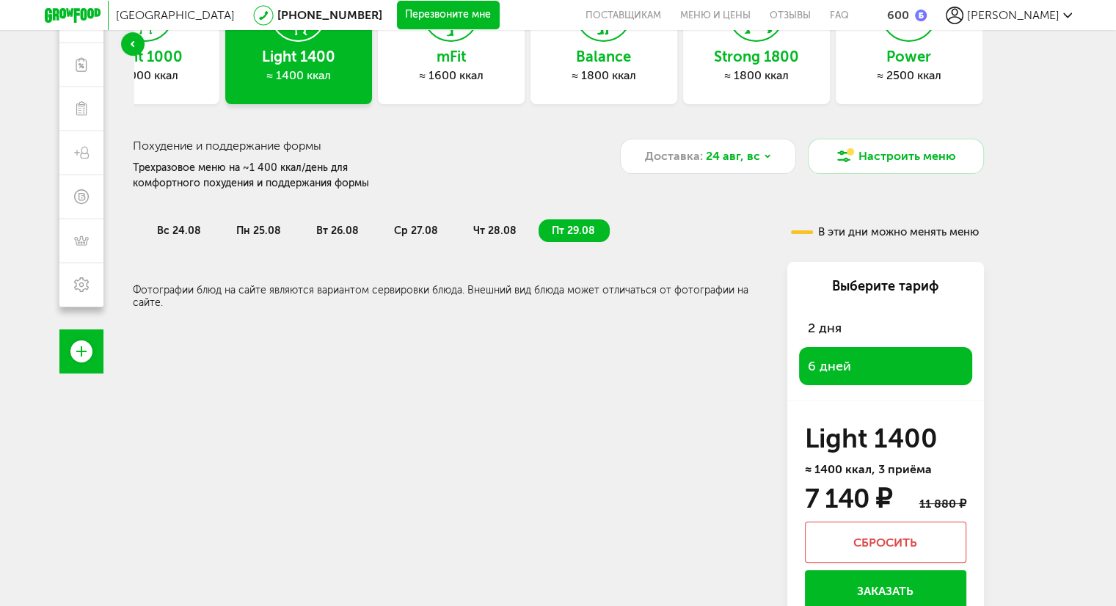
scroll to position [0, 0]
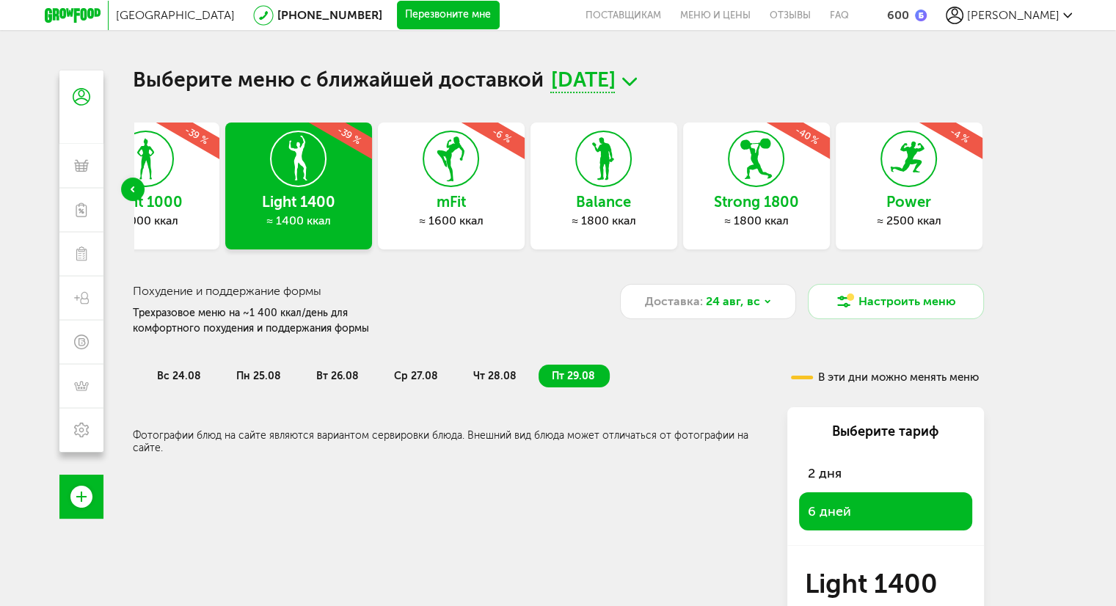
click at [445, 186] on icon at bounding box center [451, 158] width 54 height 55
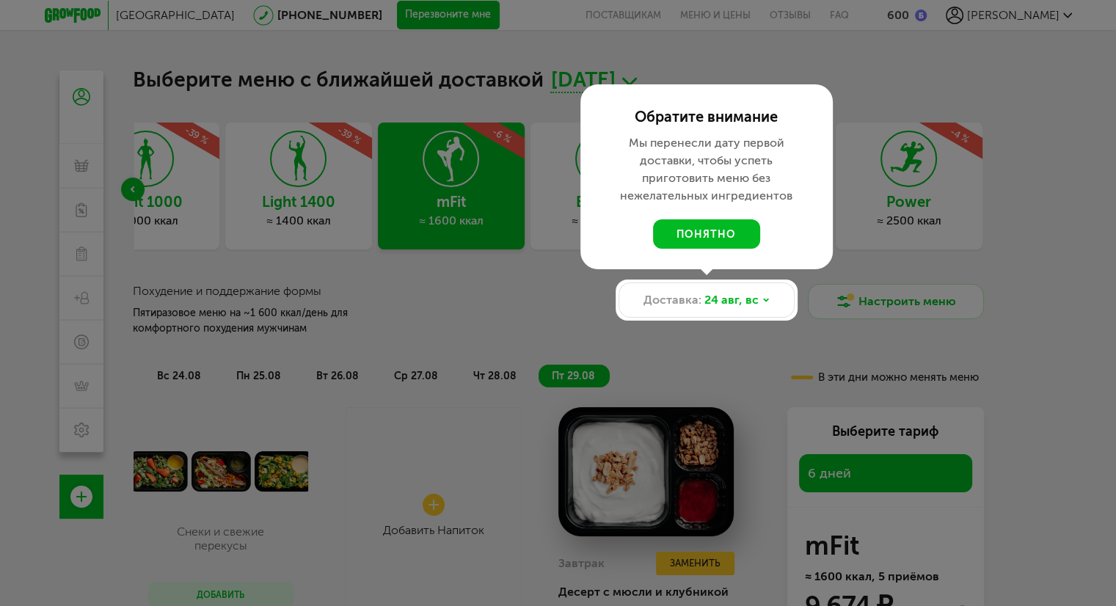
scroll to position [73, 0]
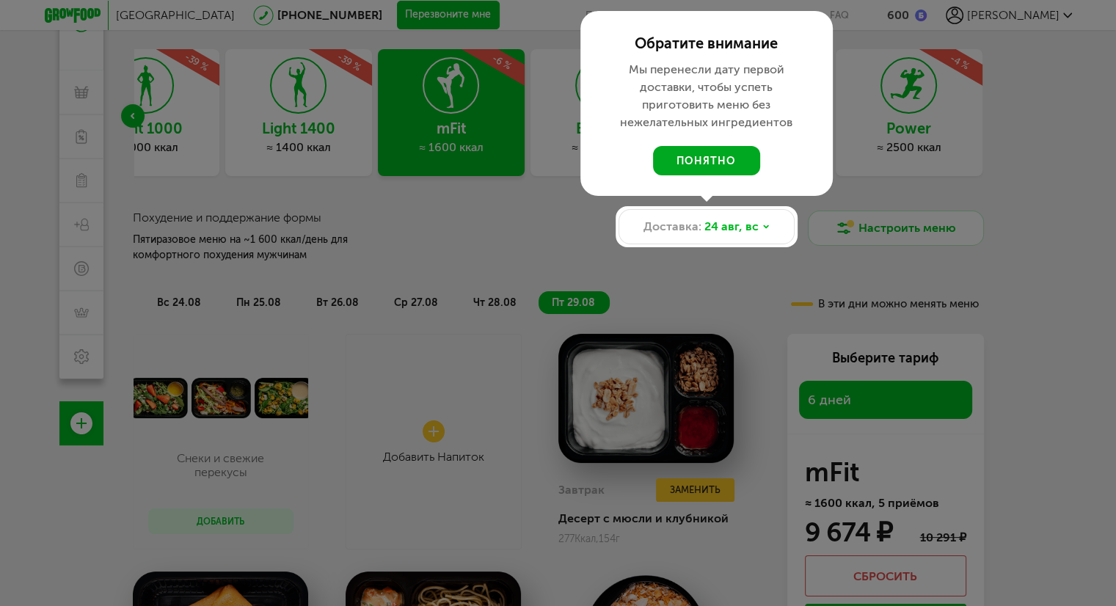
click at [701, 156] on button "понятно" at bounding box center [706, 160] width 107 height 29
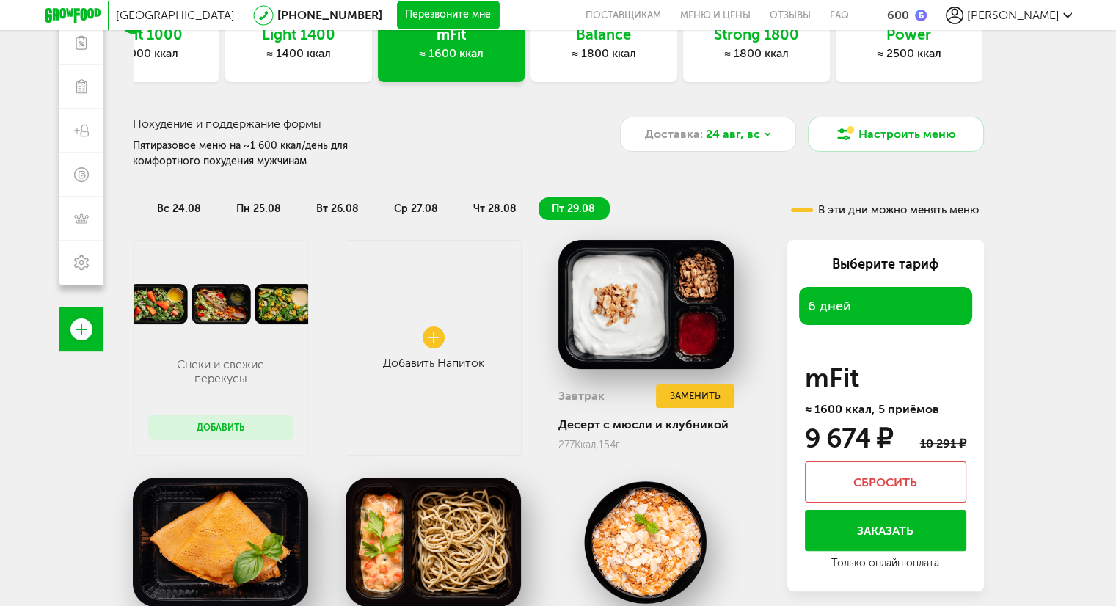
scroll to position [0, 0]
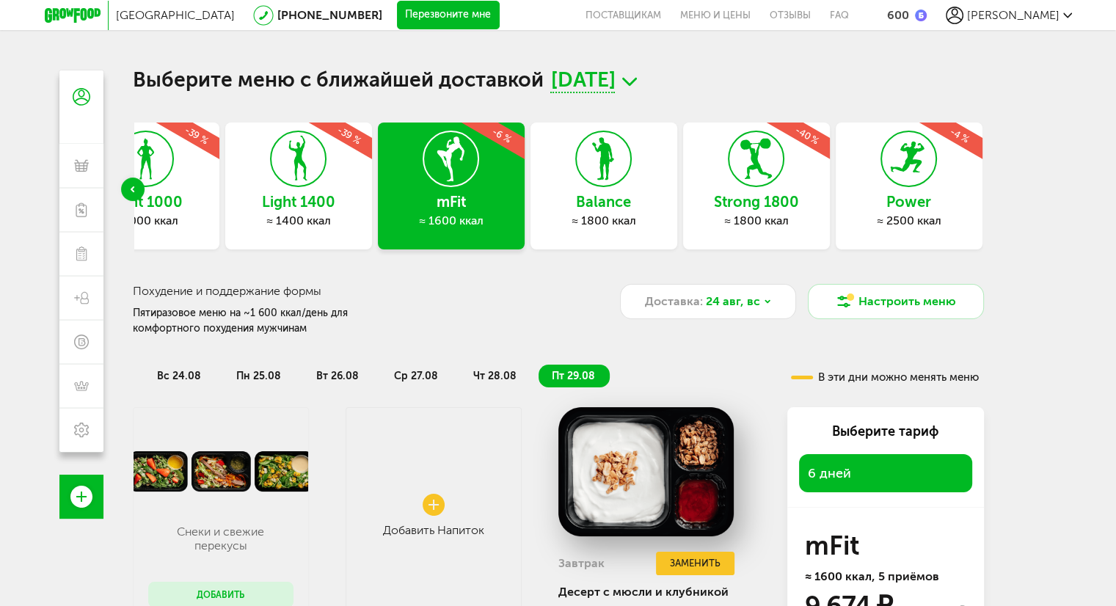
click at [273, 217] on div "≈ 1400 ккал" at bounding box center [298, 220] width 147 height 15
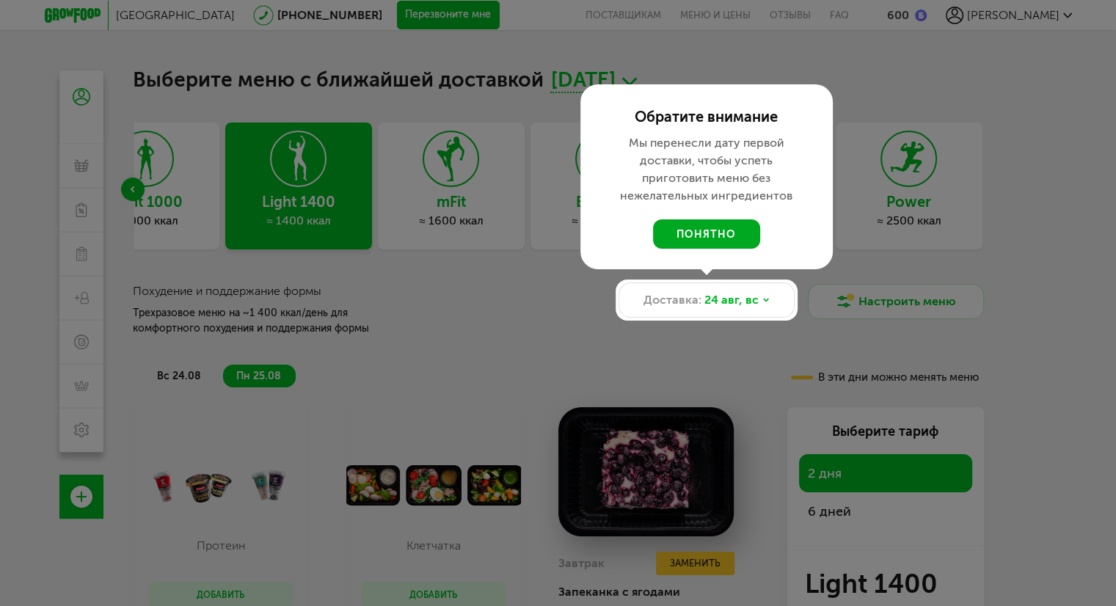
click at [695, 235] on button "понятно" at bounding box center [706, 233] width 107 height 29
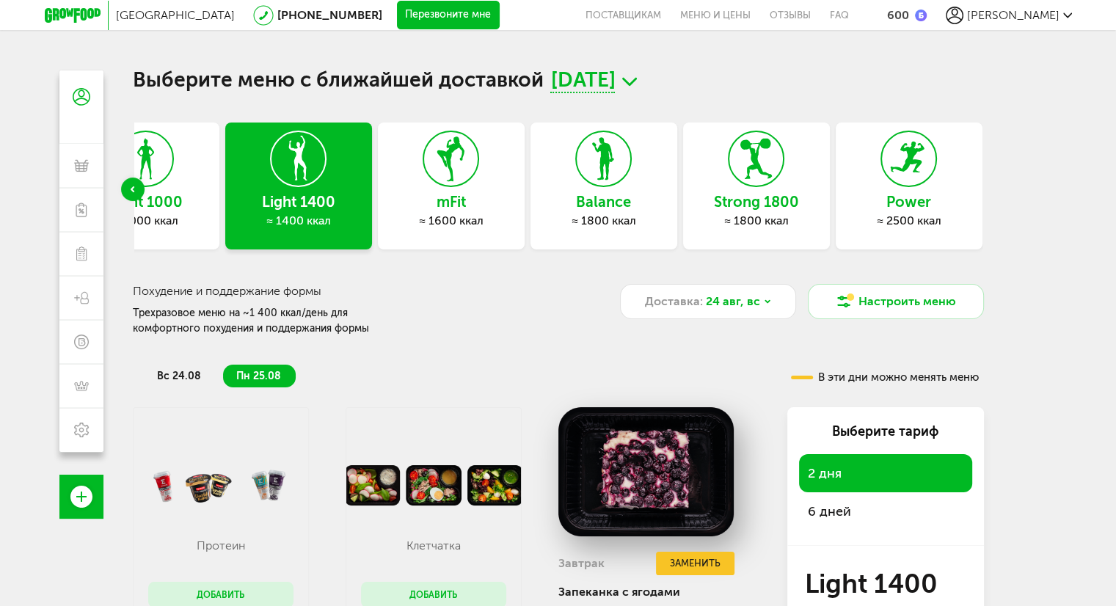
click at [171, 212] on div "Light 1000 ≈ 1000 ккал" at bounding box center [146, 186] width 147 height 127
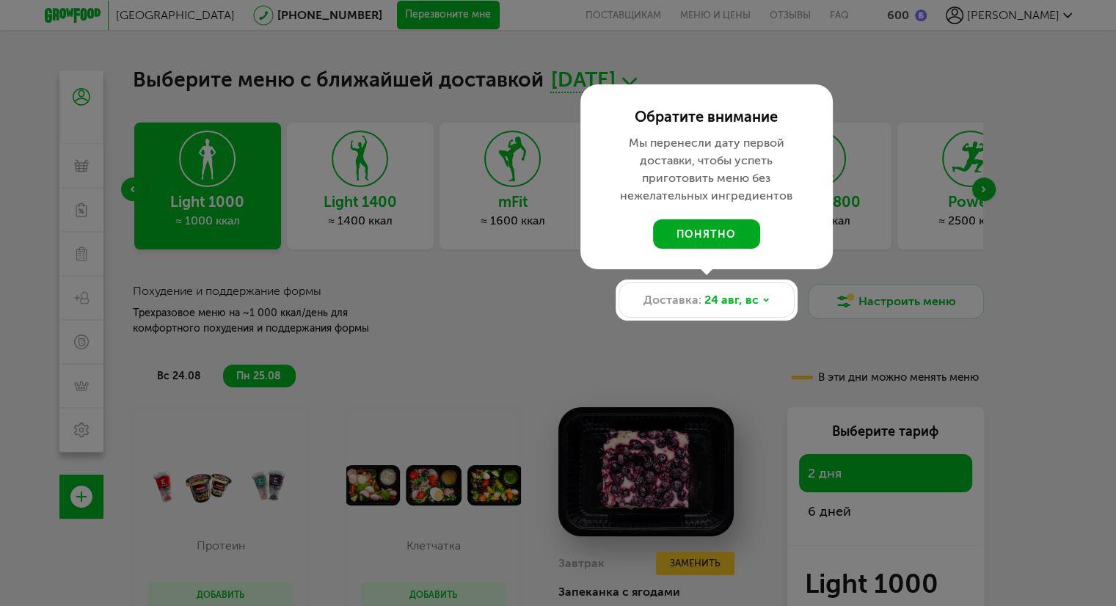
click at [712, 235] on button "понятно" at bounding box center [706, 233] width 107 height 29
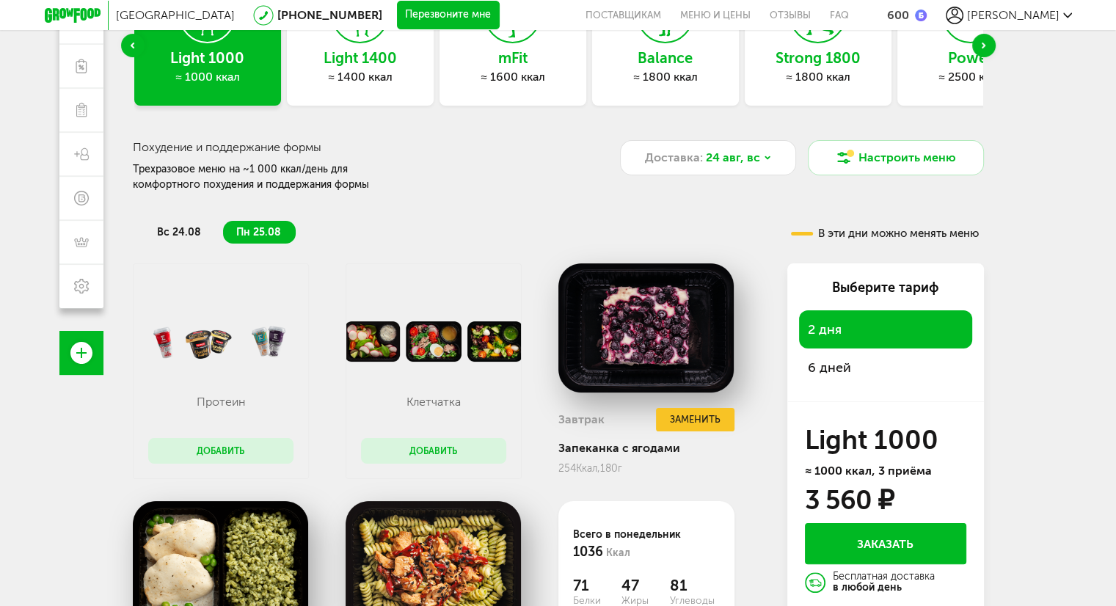
scroll to position [147, 0]
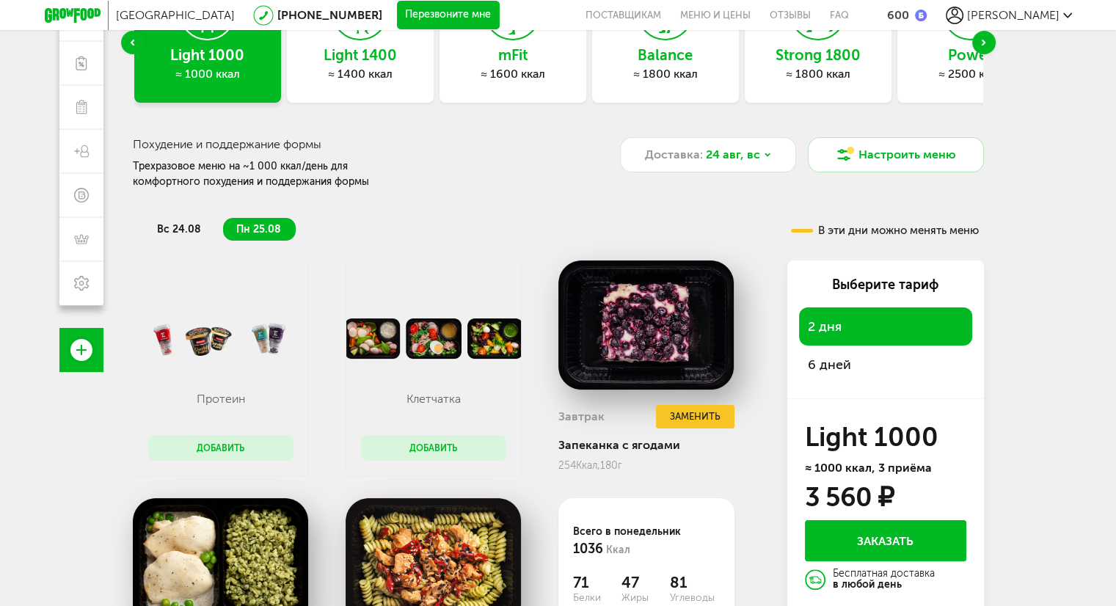
click at [825, 362] on span "6 дней" at bounding box center [829, 365] width 43 height 16
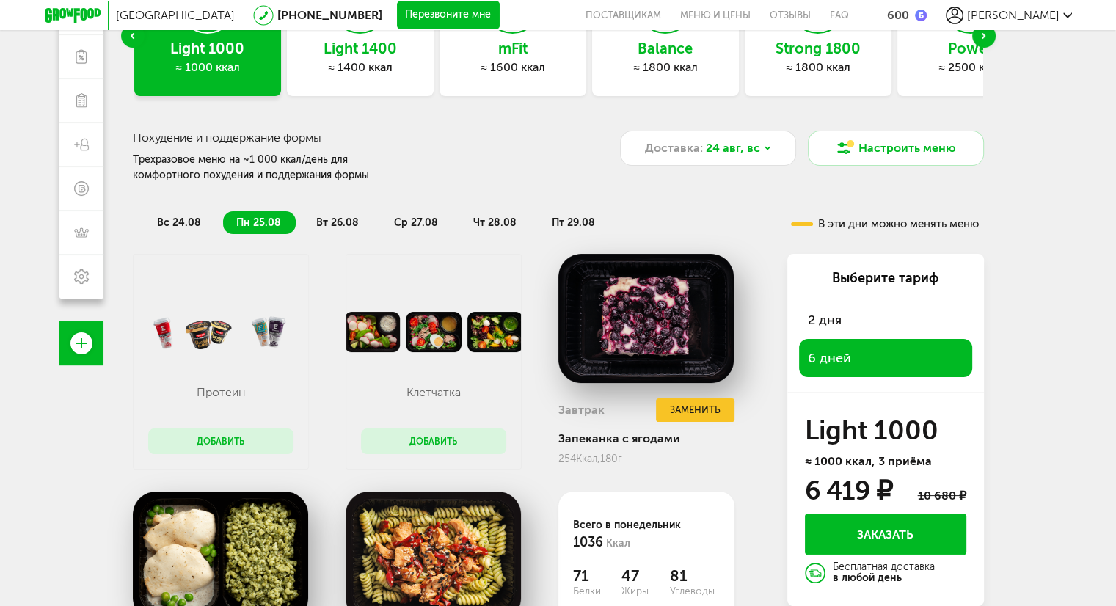
scroll to position [150, 0]
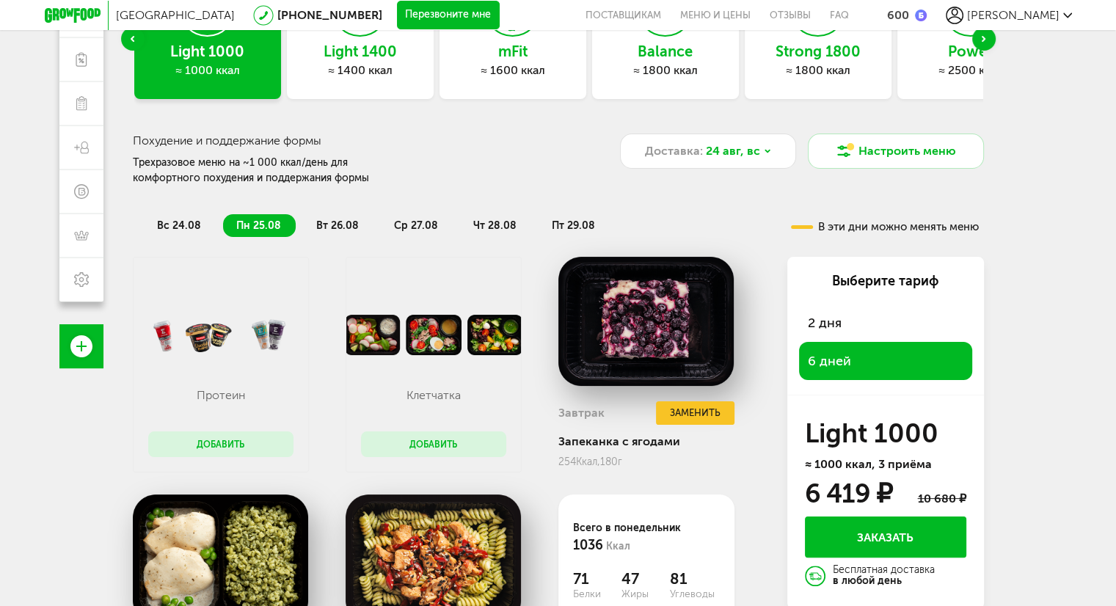
click at [345, 222] on span "вт 26.08" at bounding box center [337, 225] width 43 height 12
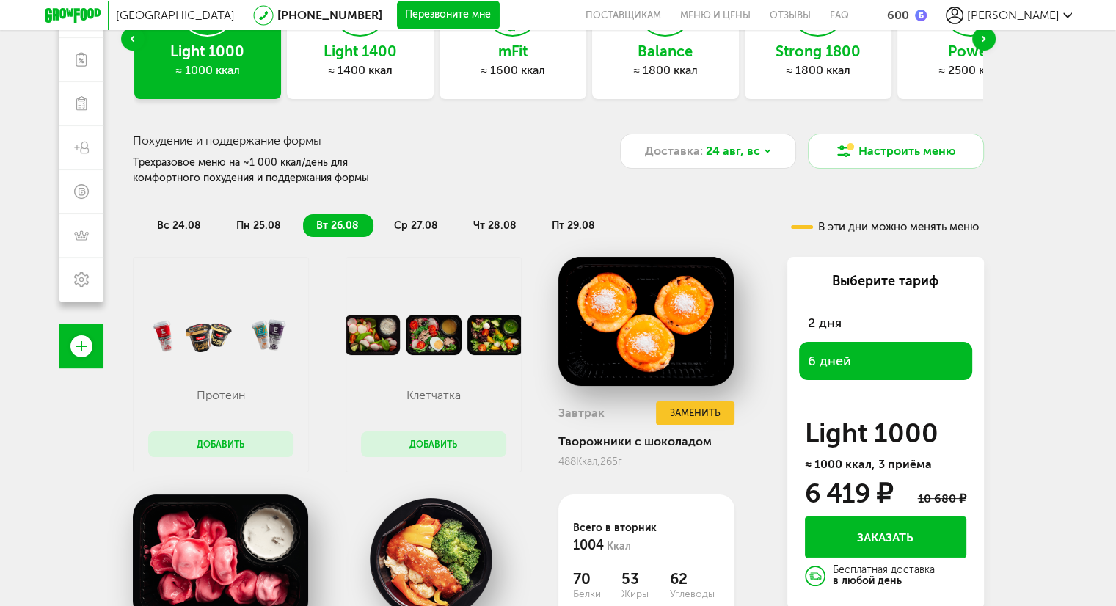
click at [415, 227] on span "ср 27.08" at bounding box center [416, 225] width 44 height 12
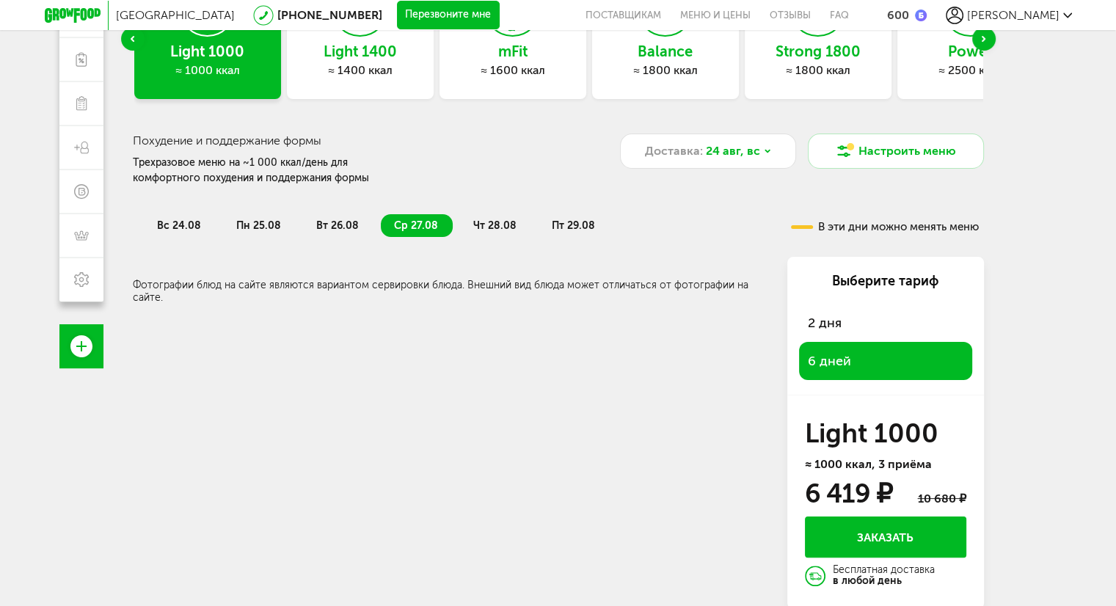
click at [474, 224] on span "чт 28.08" at bounding box center [494, 225] width 43 height 12
click at [560, 224] on span "пт 29.08" at bounding box center [573, 225] width 43 height 12
click at [266, 230] on span "пн 25.08" at bounding box center [258, 225] width 45 height 12
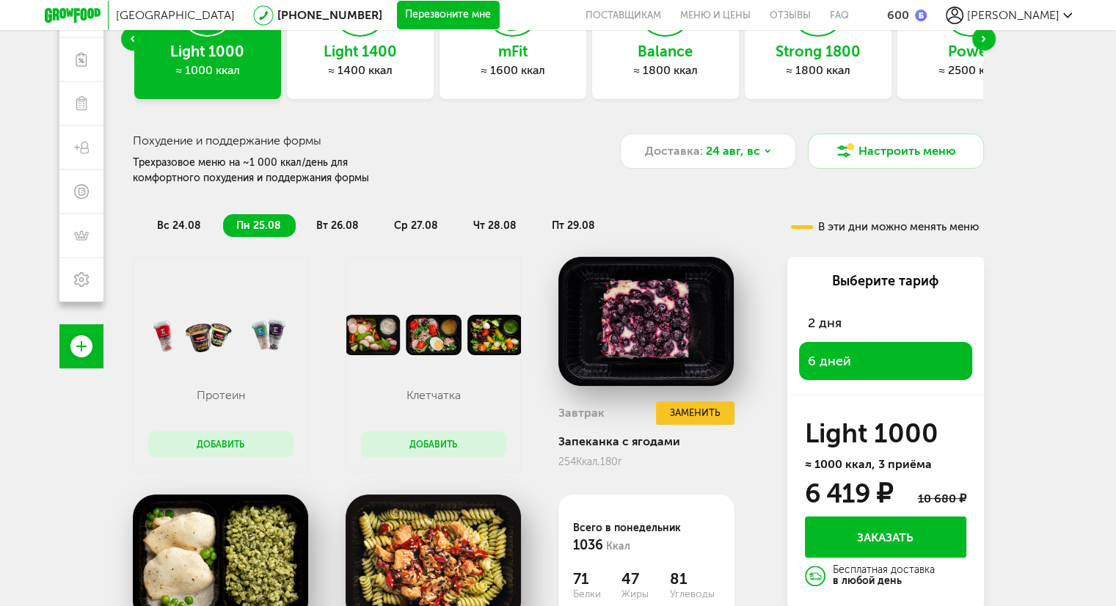
scroll to position [297, 0]
